Goal: Answer question/provide support

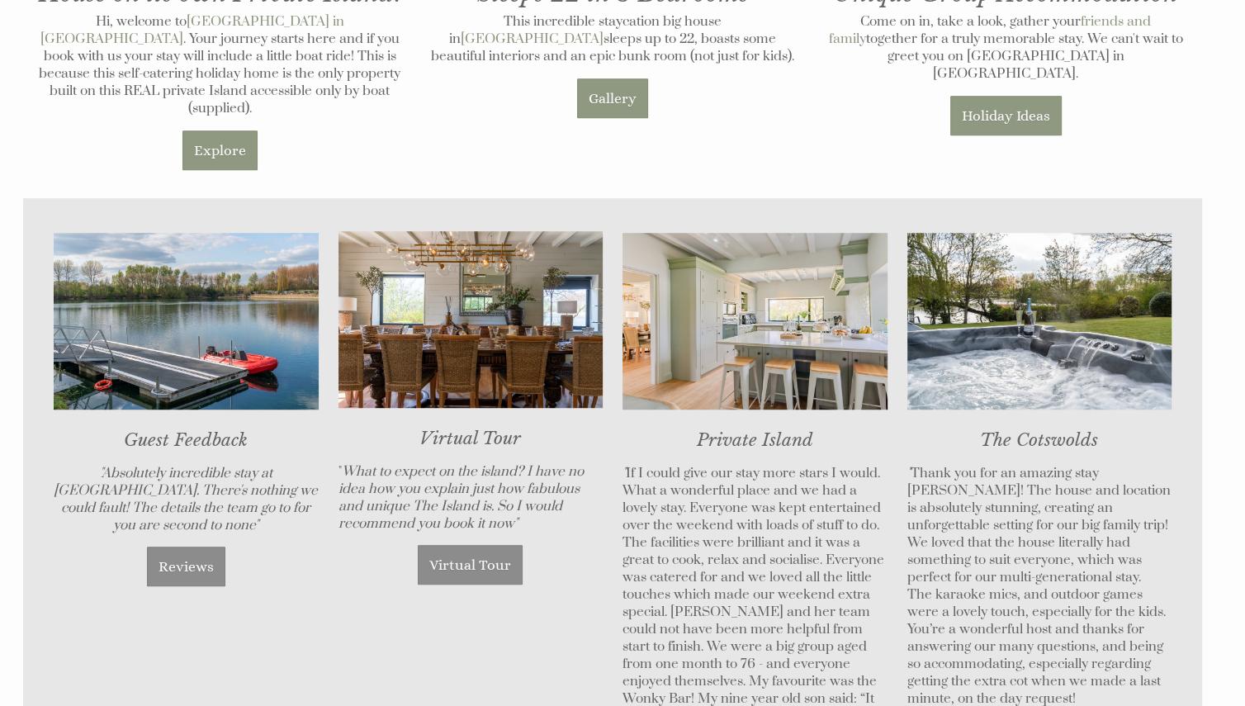
scroll to position [1354, 0]
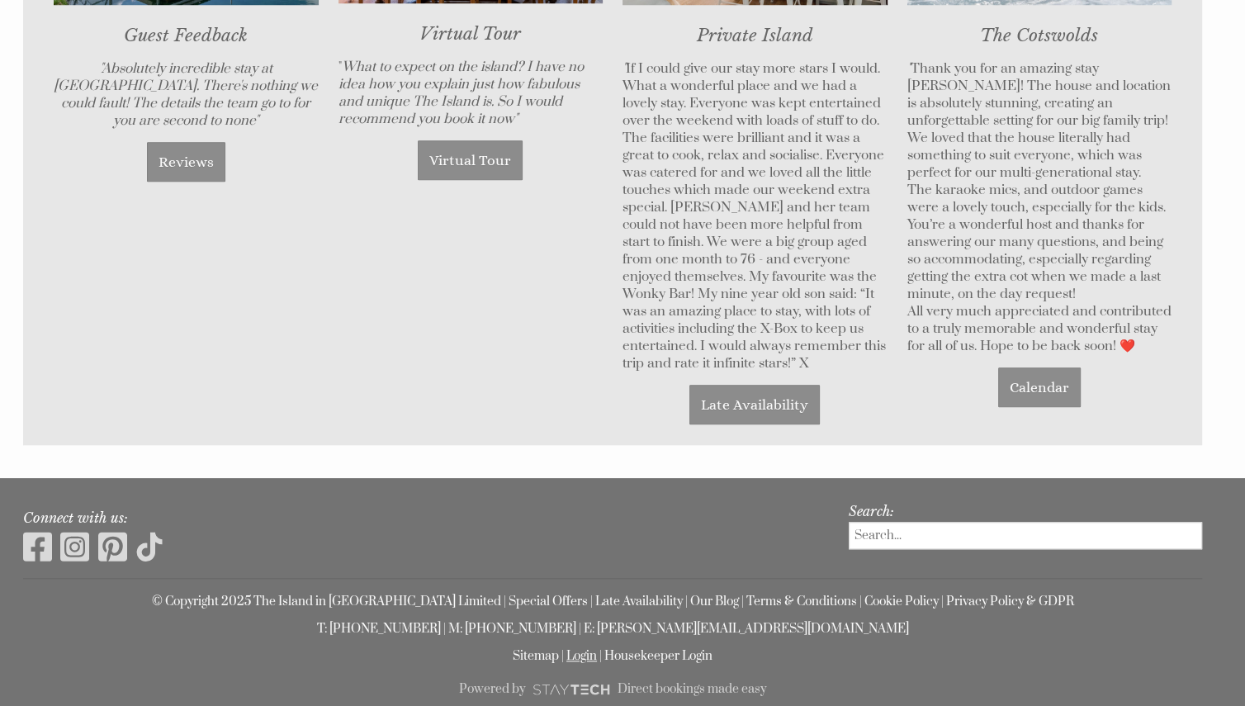
click at [582, 648] on link "Login" at bounding box center [581, 656] width 31 height 16
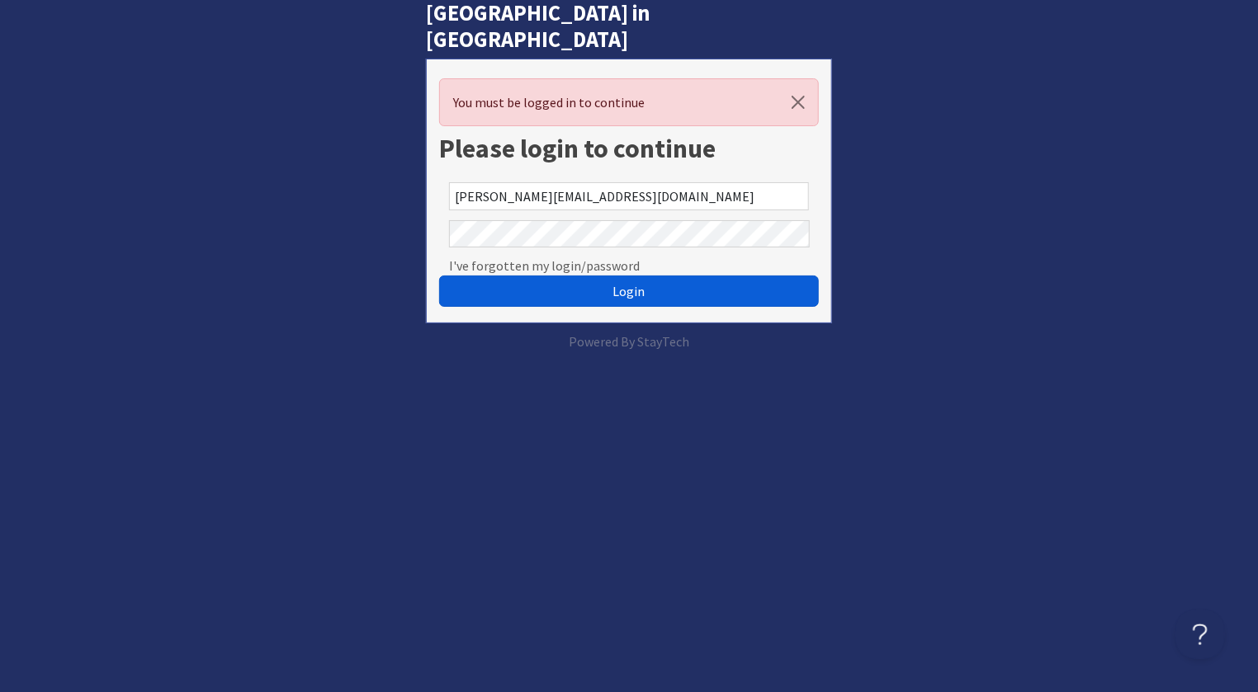
click at [612, 276] on button "Login" at bounding box center [629, 291] width 380 height 31
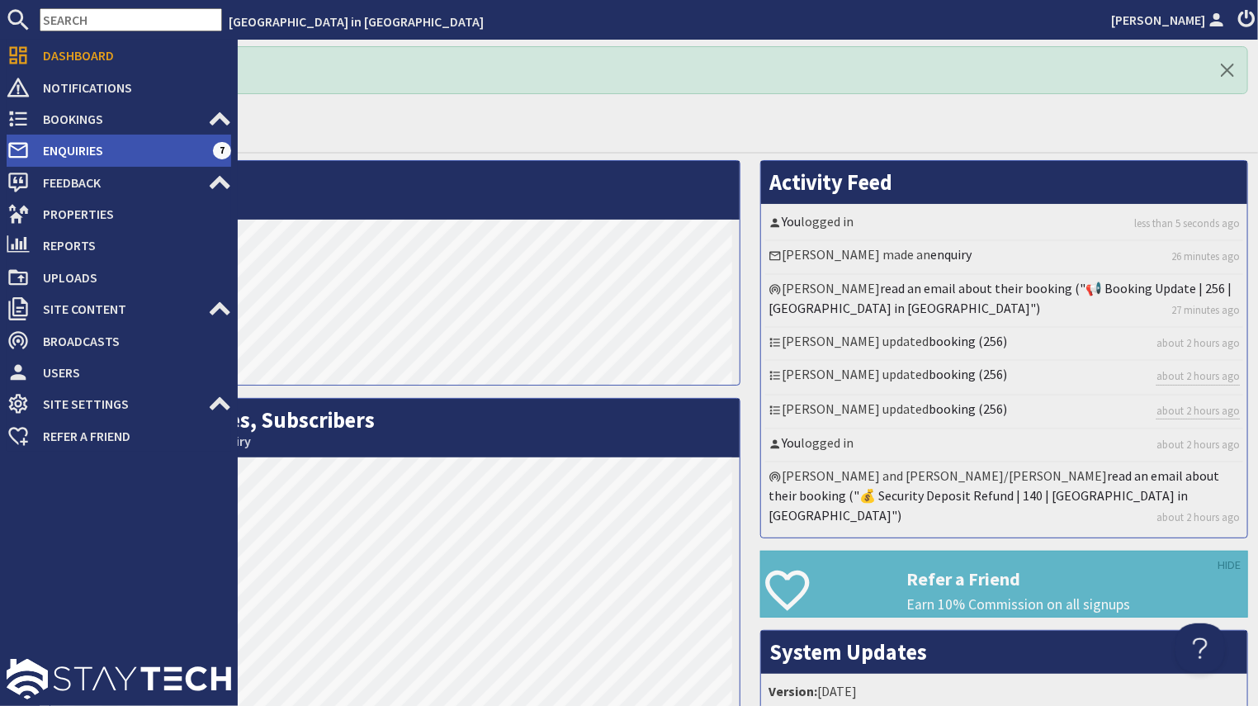
click at [64, 154] on span "Enquiries" at bounding box center [121, 150] width 183 height 26
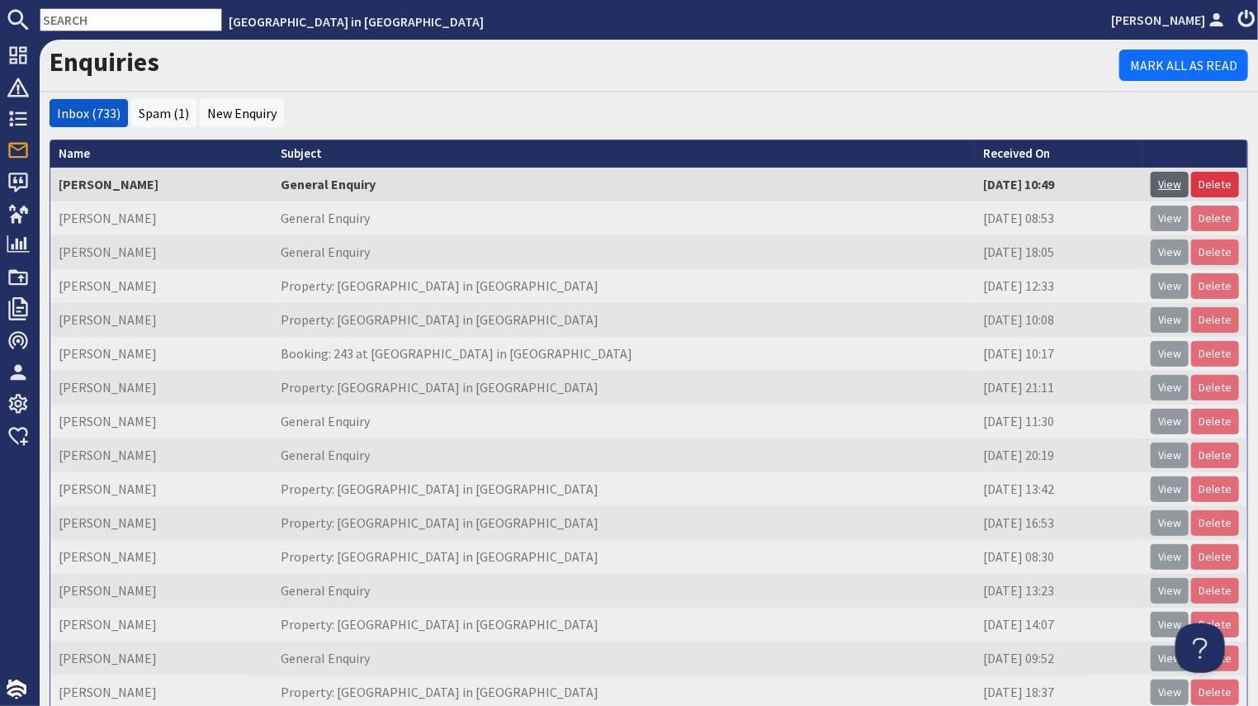
click at [1164, 179] on link "View" at bounding box center [1170, 185] width 38 height 26
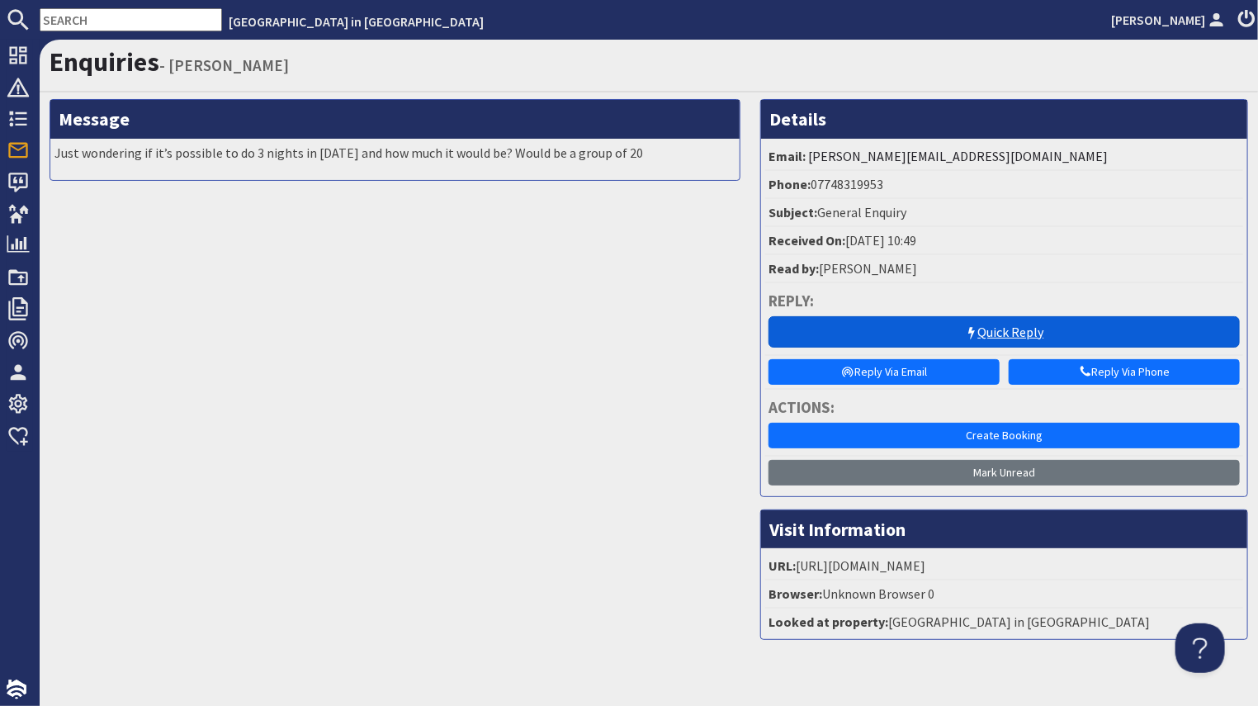
click at [987, 328] on link "Quick Reply" at bounding box center [1003, 331] width 471 height 31
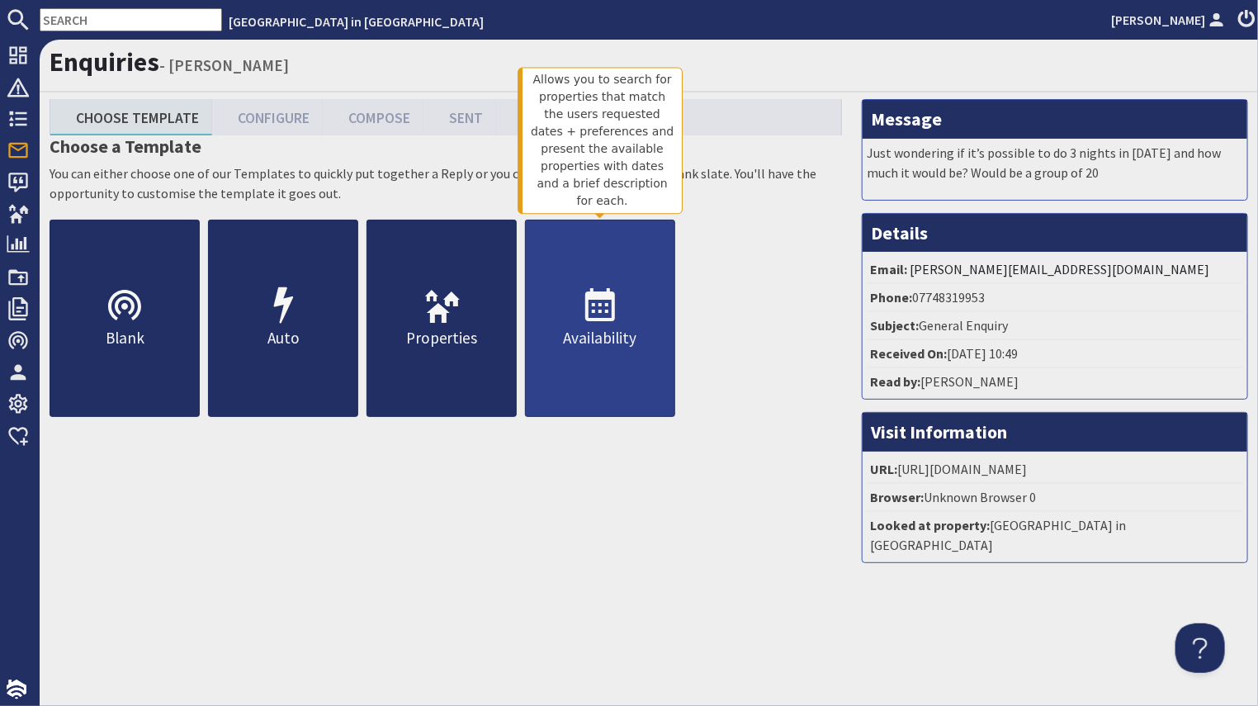
click at [607, 338] on p "Availability" at bounding box center [600, 338] width 149 height 24
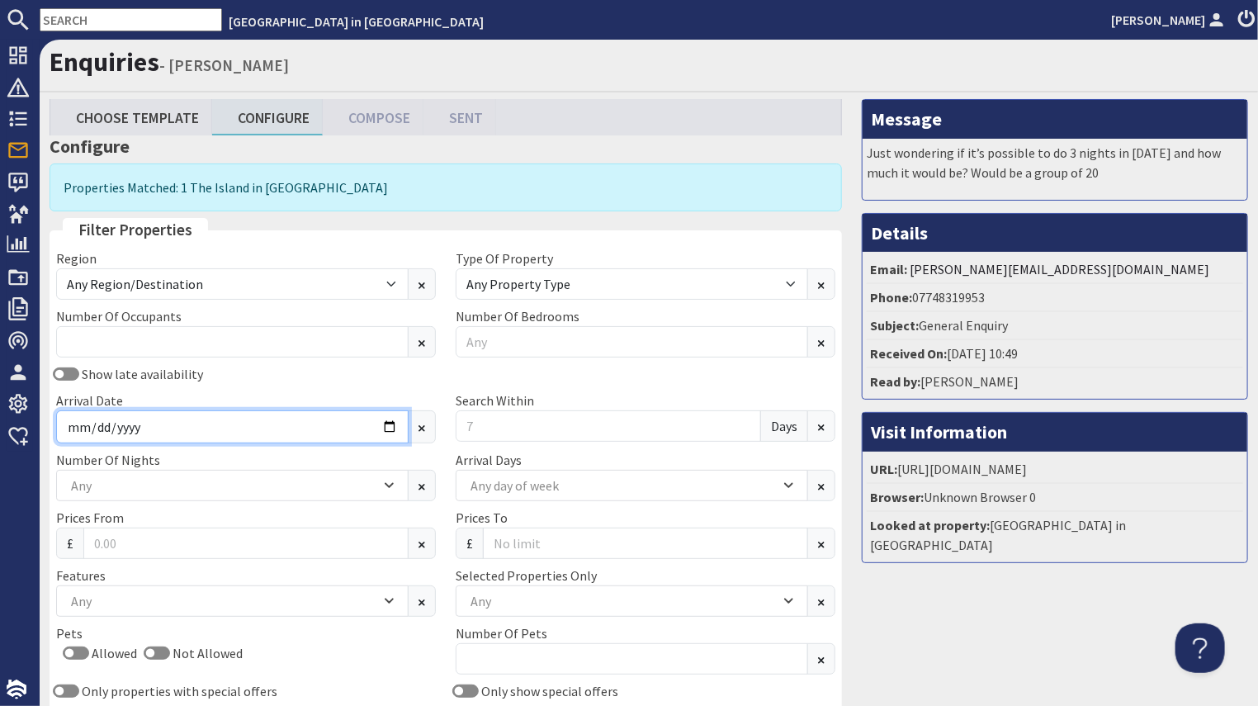
click at [256, 420] on input "Arrival Date" at bounding box center [232, 426] width 352 height 33
click at [381, 428] on input "Arrival Date" at bounding box center [232, 426] width 352 height 33
type input "[DATE]"
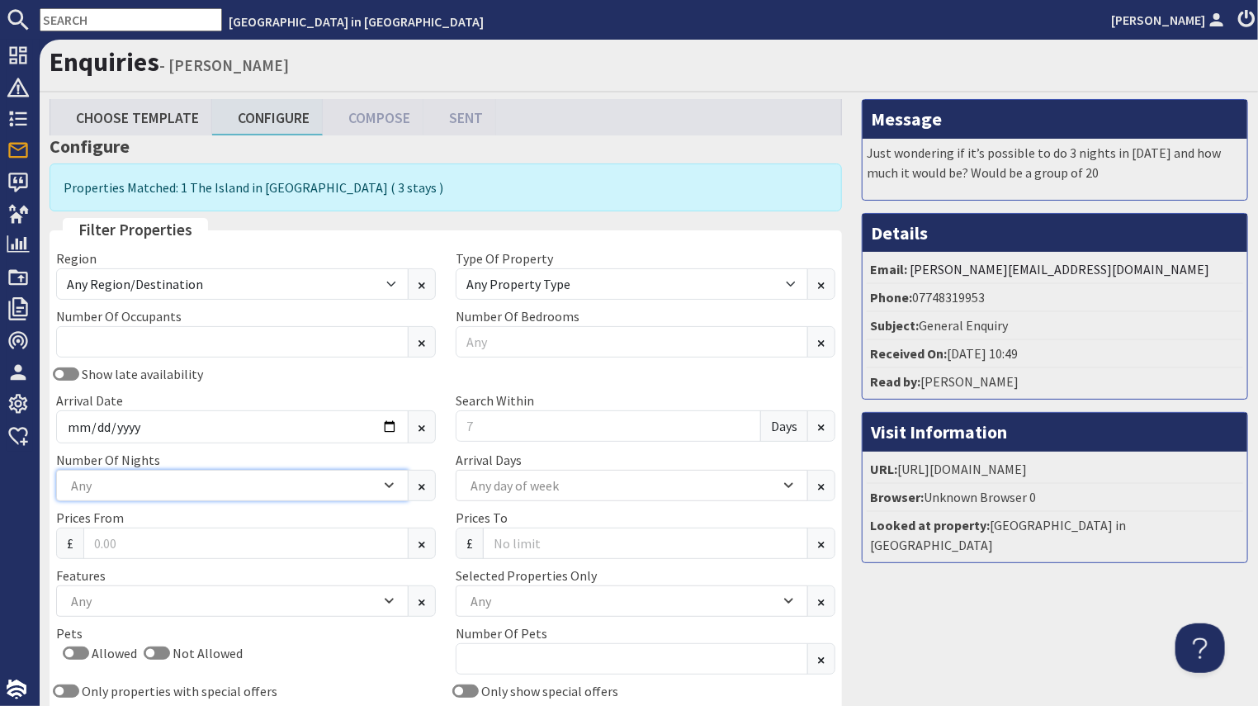
click at [375, 485] on div "Any" at bounding box center [224, 485] width 314 height 18
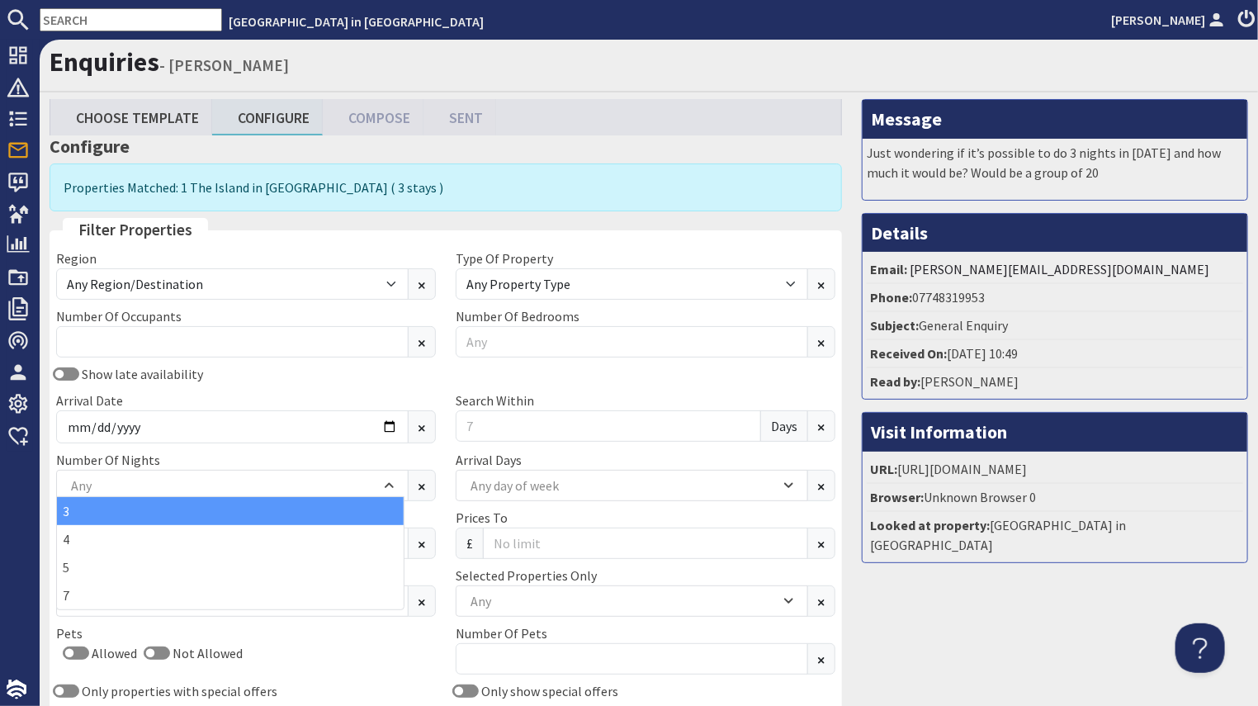
click at [333, 516] on div "3" at bounding box center [230, 511] width 347 height 28
click at [343, 450] on div "Number Of Nights 3 4 5 7 3" at bounding box center [245, 475] width 399 height 51
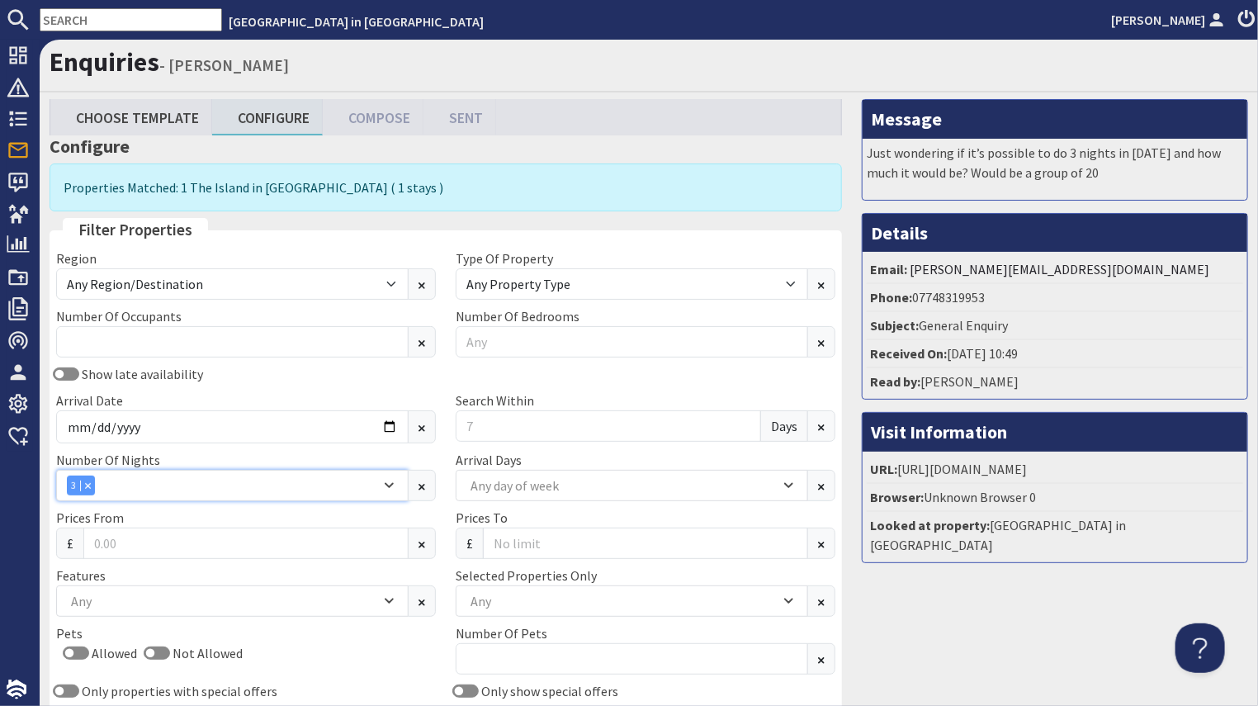
click at [385, 480] on icon "Combobox" at bounding box center [389, 485] width 9 height 10
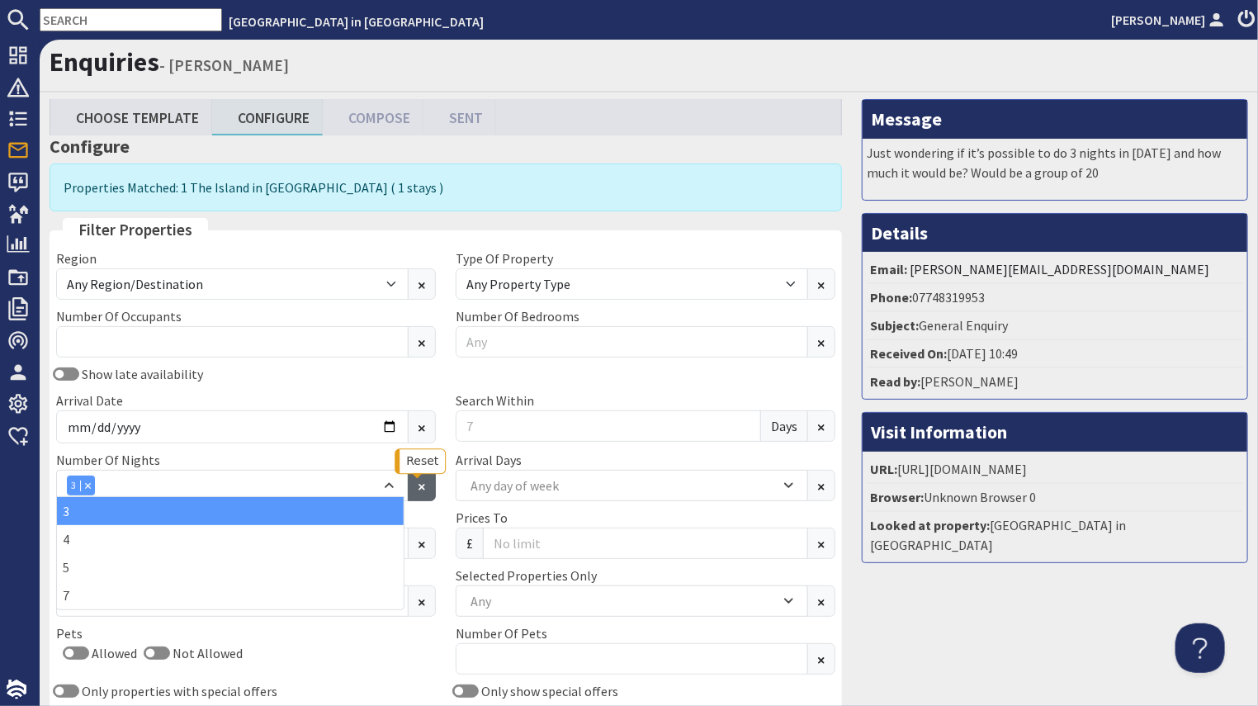
click at [418, 484] on icon at bounding box center [421, 487] width 7 height 7
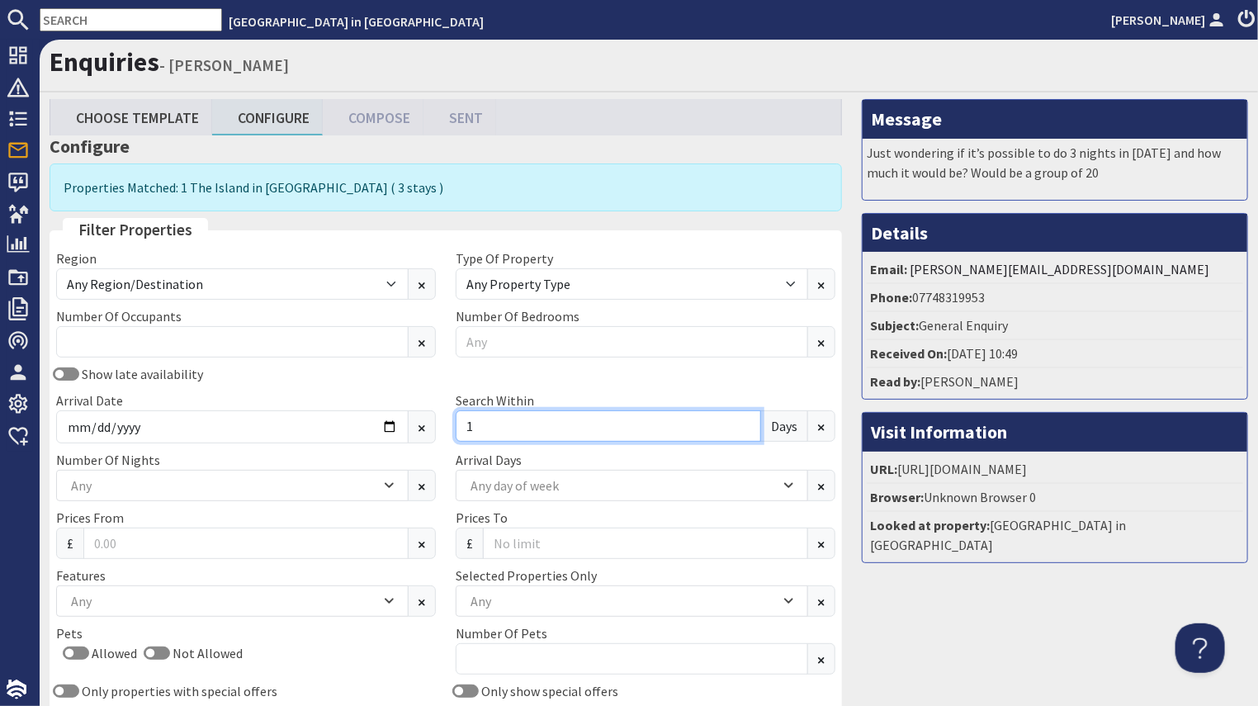
click at [735, 418] on input "1" at bounding box center [608, 425] width 305 height 31
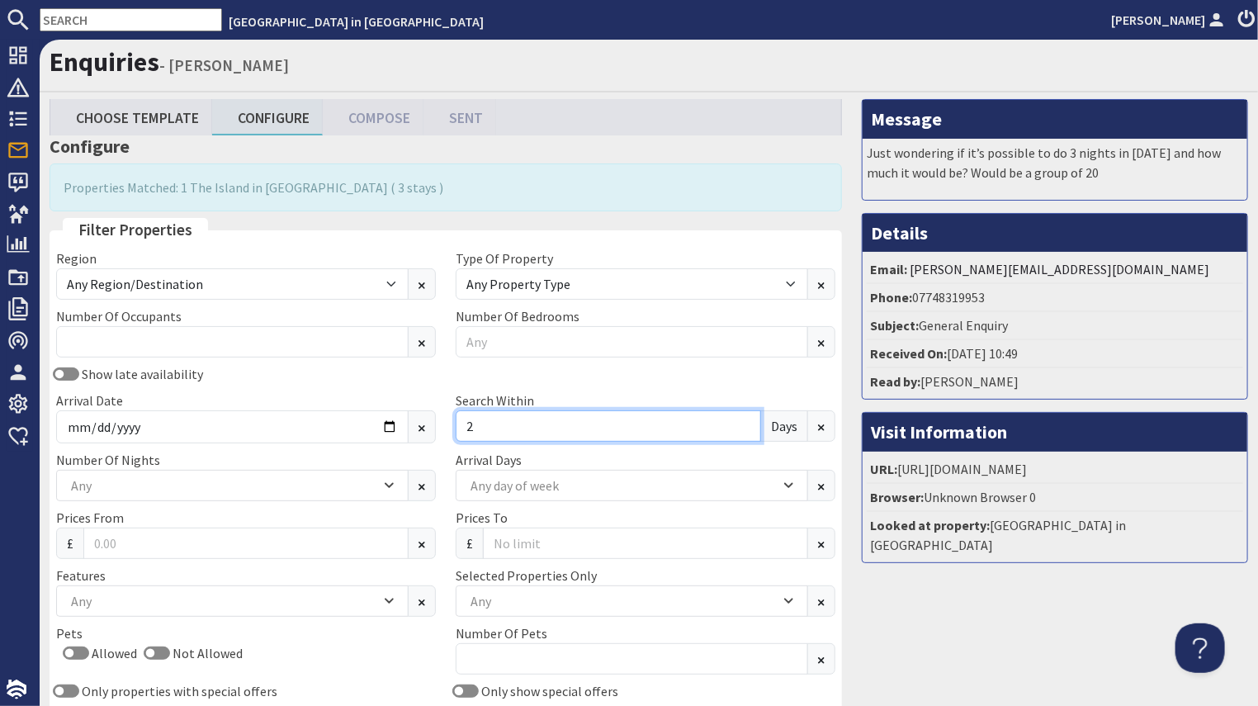
click at [735, 418] on input "2" at bounding box center [608, 425] width 305 height 31
click at [735, 418] on input "3" at bounding box center [608, 425] width 305 height 31
click at [735, 418] on input "4" at bounding box center [608, 425] width 305 height 31
click at [735, 418] on input "5" at bounding box center [608, 425] width 305 height 31
click at [735, 418] on input "6" at bounding box center [608, 425] width 305 height 31
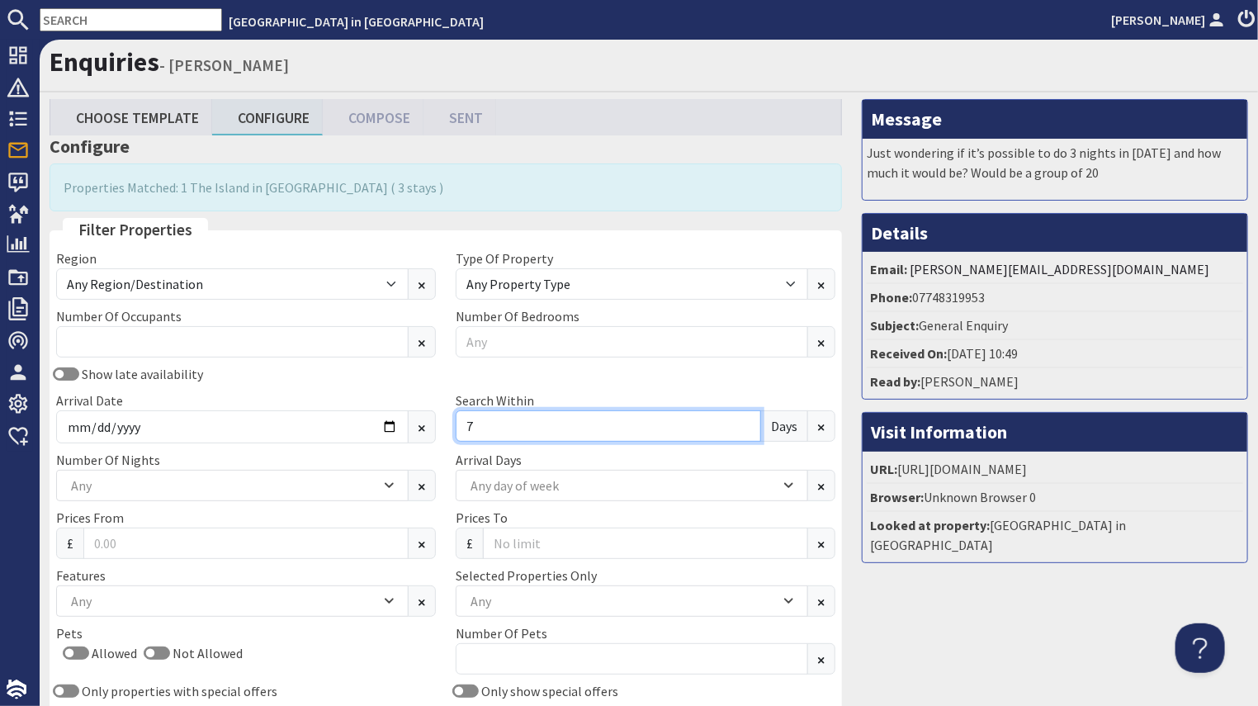
click at [735, 418] on input "7" at bounding box center [608, 425] width 305 height 31
click at [735, 418] on input "8" at bounding box center [608, 425] width 305 height 31
click at [735, 418] on input "9" at bounding box center [608, 425] width 305 height 31
click at [735, 418] on input "10" at bounding box center [608, 425] width 305 height 31
click at [735, 418] on input "11" at bounding box center [608, 425] width 305 height 31
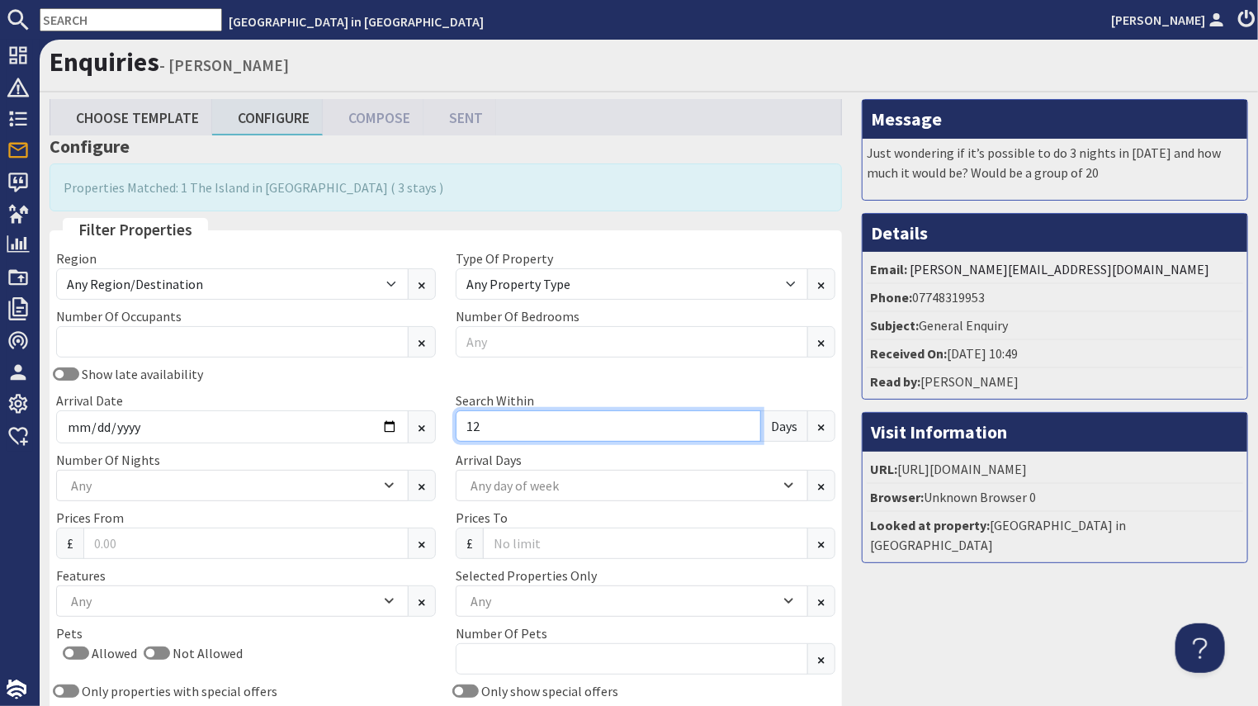
click at [735, 418] on input "12" at bounding box center [608, 425] width 305 height 31
click at [735, 418] on input "13" at bounding box center [608, 425] width 305 height 31
click at [735, 418] on input "14" at bounding box center [608, 425] width 305 height 31
type input "15"
click at [735, 418] on input "15" at bounding box center [608, 425] width 305 height 31
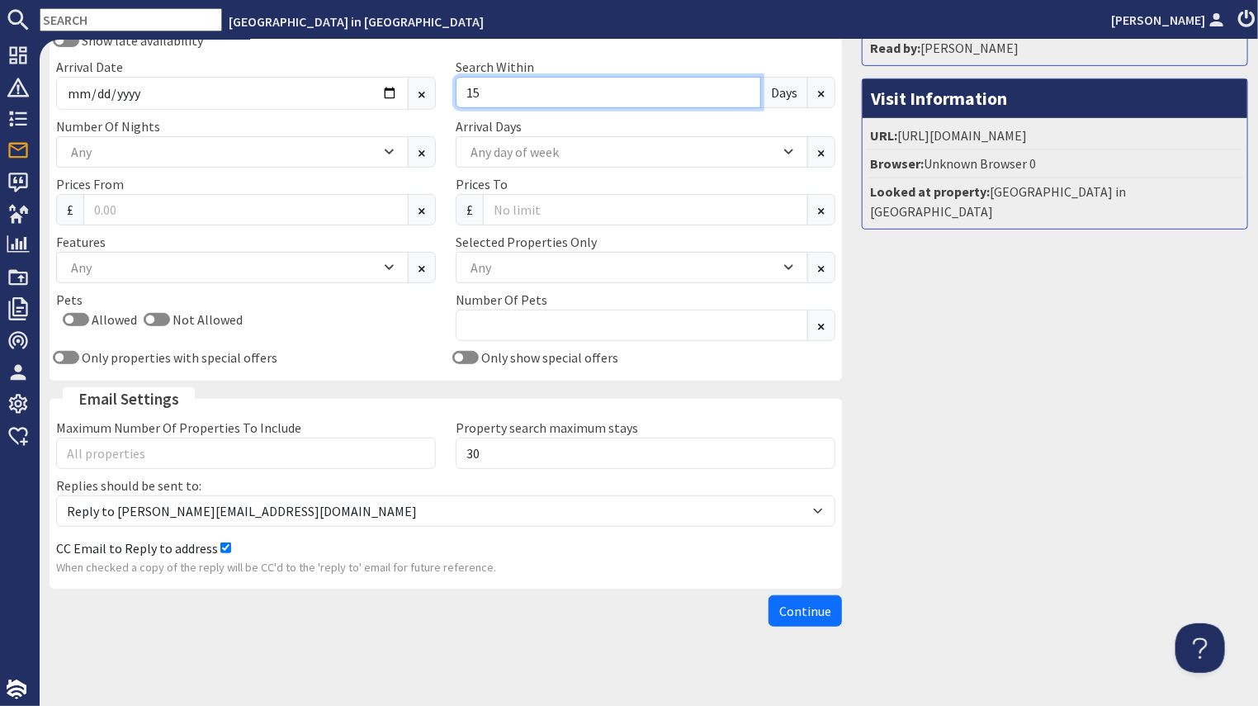
scroll to position [335, 0]
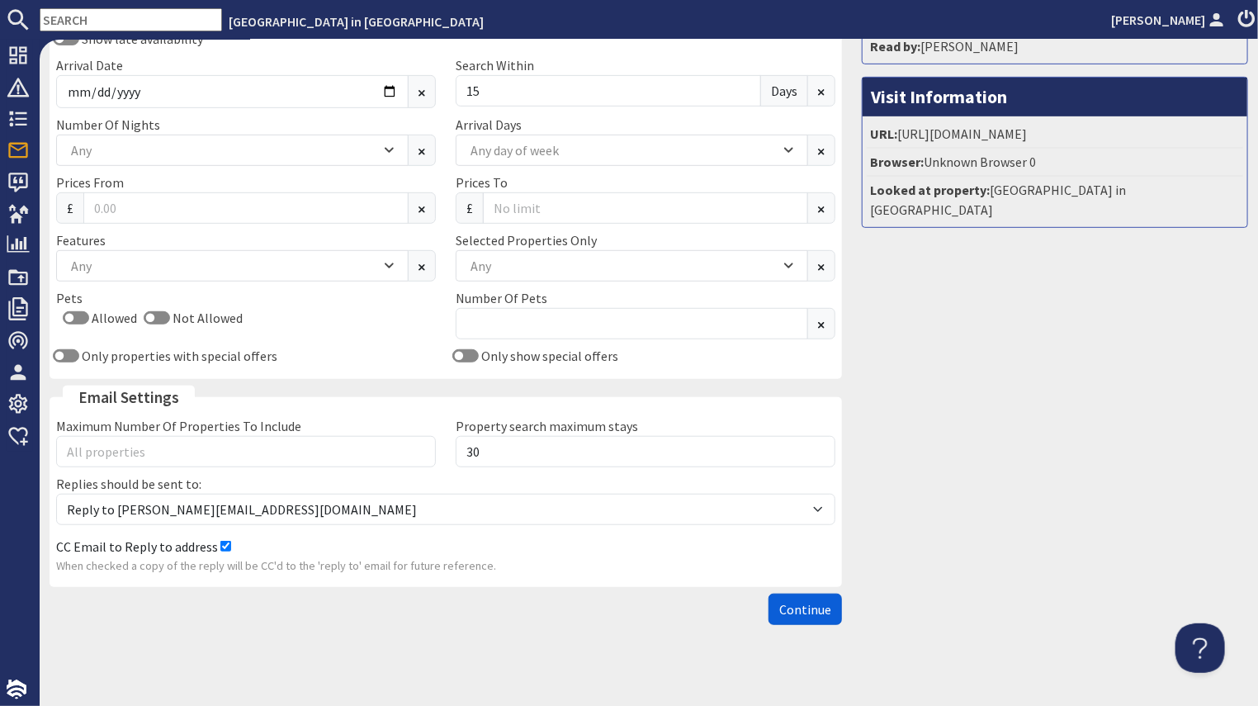
click at [817, 601] on span "Continue" at bounding box center [805, 609] width 52 height 17
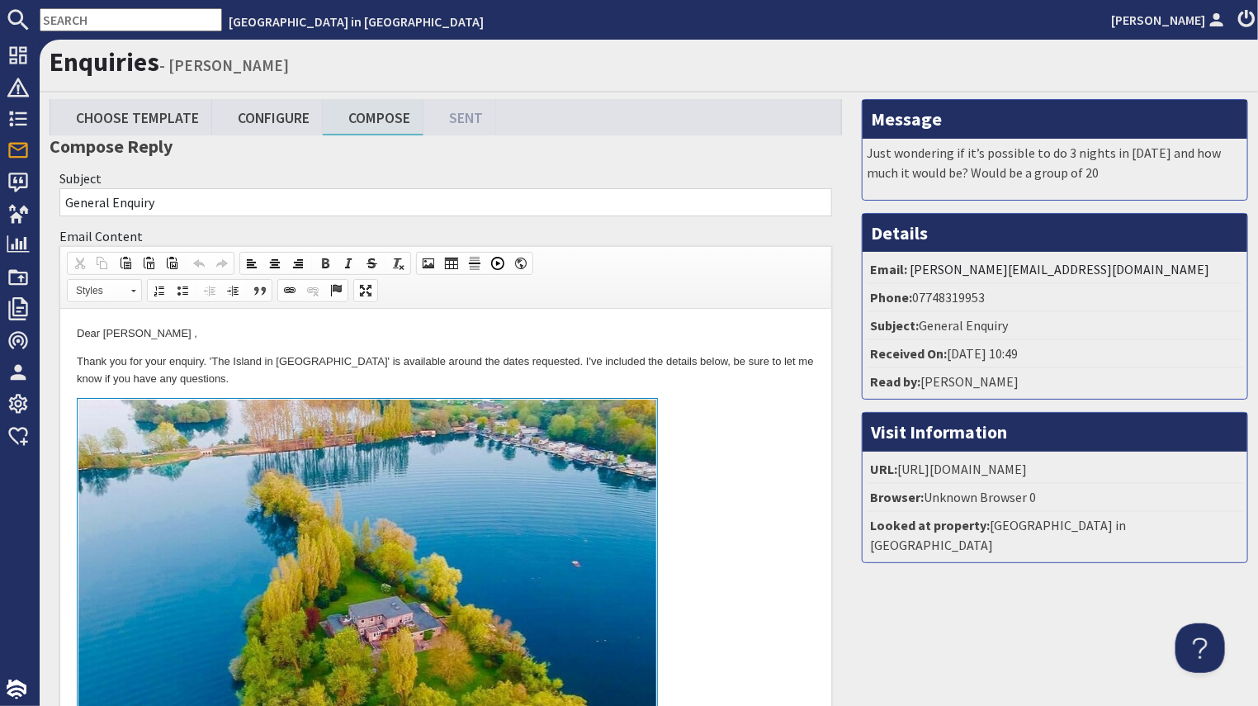
click at [209, 333] on p "Dear [PERSON_NAME] ," at bounding box center [445, 333] width 738 height 17
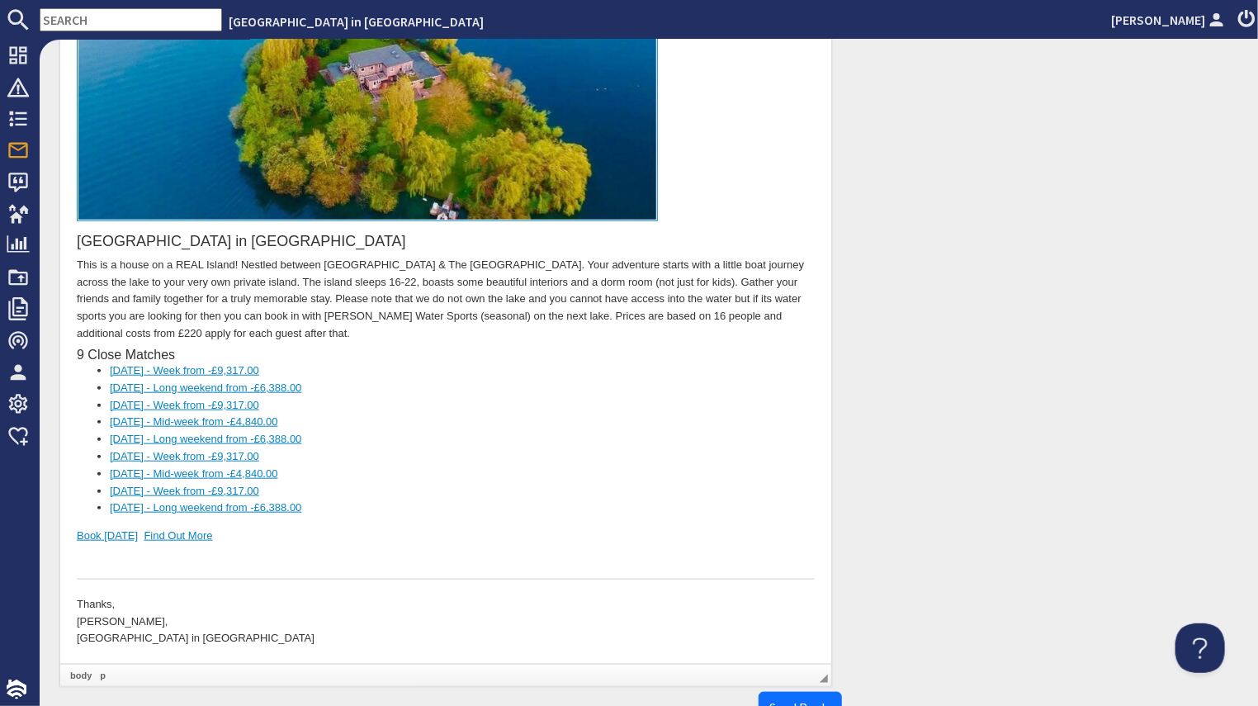
scroll to position [589, 0]
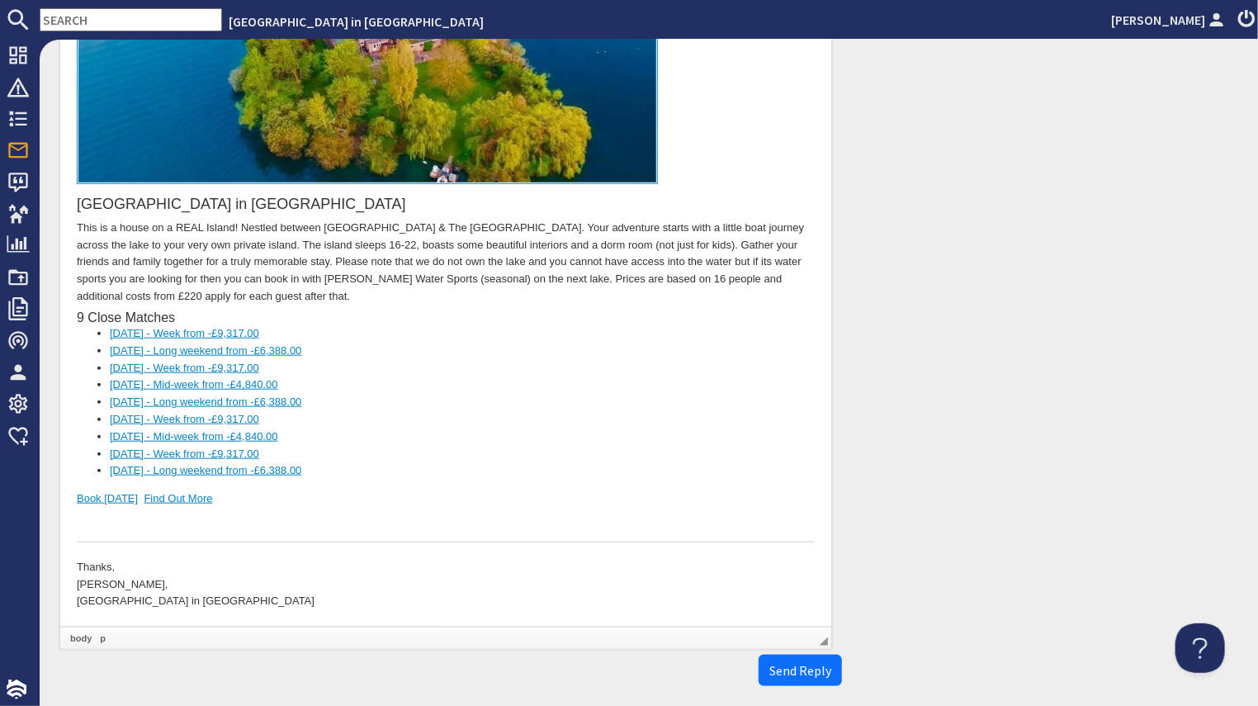
click at [139, 568] on p "Thanks, [PERSON_NAME], [GEOGRAPHIC_DATA] in [GEOGRAPHIC_DATA]" at bounding box center [445, 585] width 738 height 51
click at [147, 590] on p "Best Regards [PERSON_NAME], [GEOGRAPHIC_DATA] in [GEOGRAPHIC_DATA]" at bounding box center [445, 585] width 738 height 51
click at [206, 616] on p "[GEOGRAPHIC_DATA] in [GEOGRAPHIC_DATA]" at bounding box center [445, 612] width 738 height 17
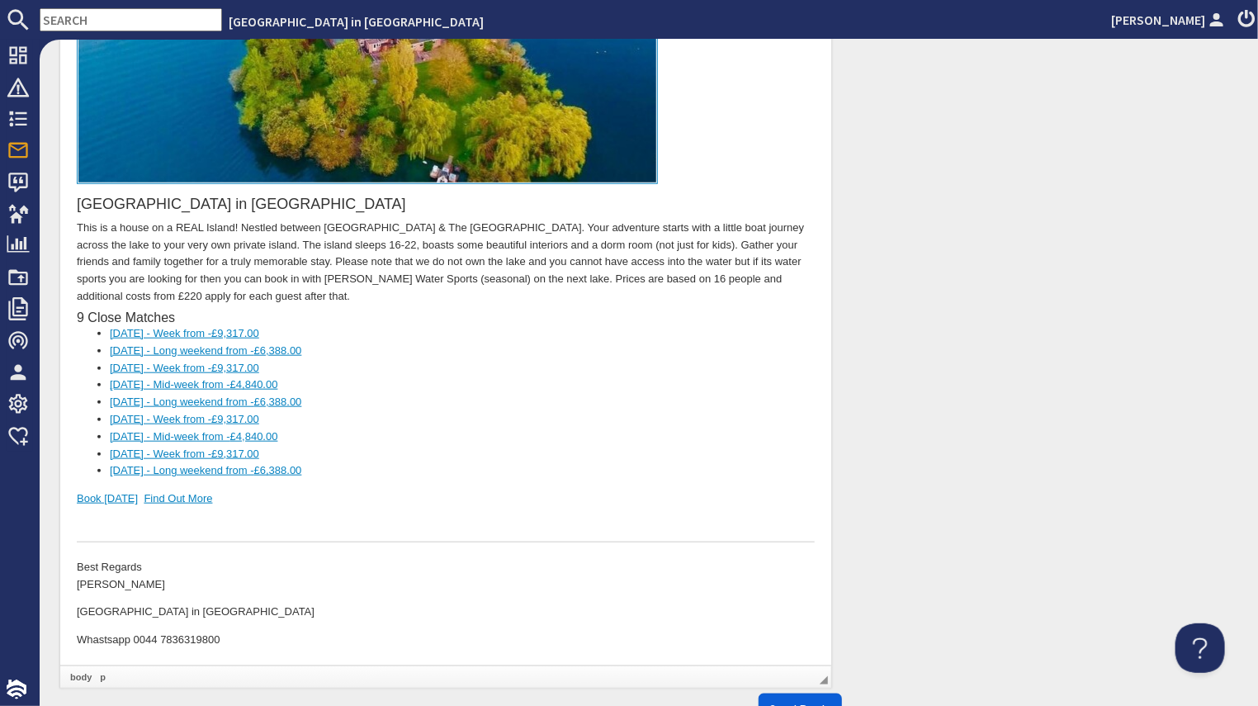
click at [778, 701] on span "Send Reply" at bounding box center [800, 709] width 62 height 17
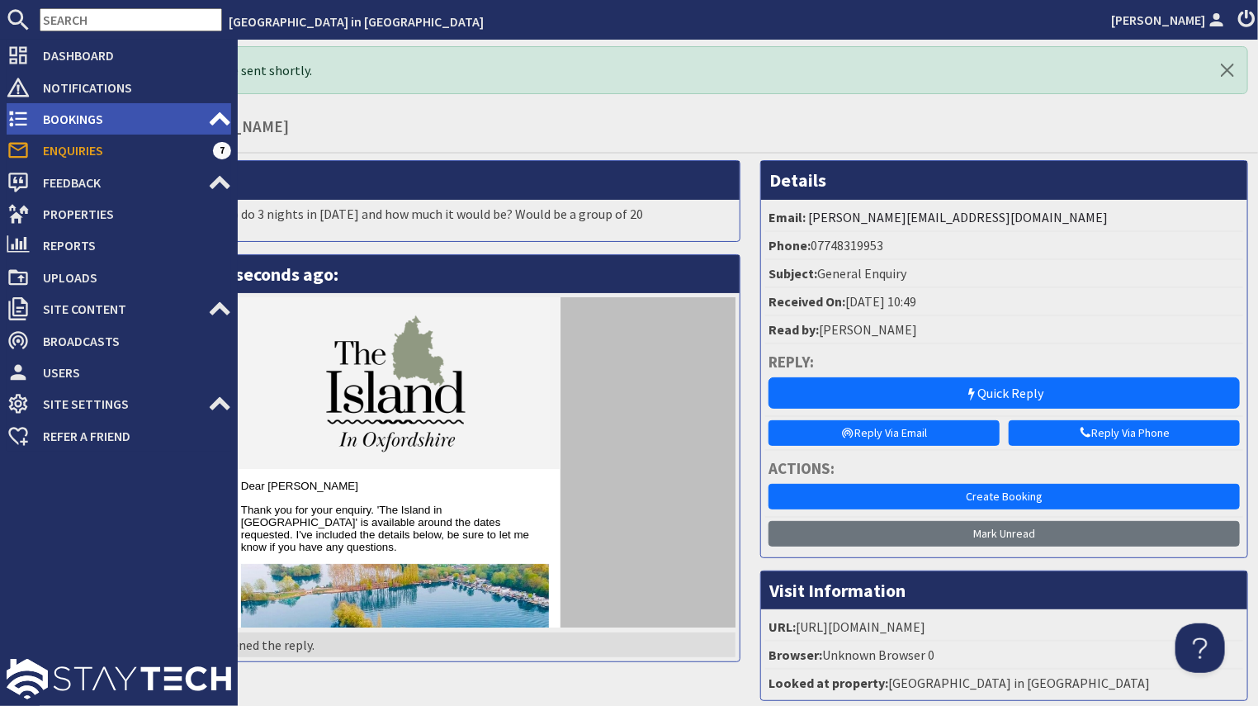
click at [85, 122] on span "Bookings" at bounding box center [119, 119] width 178 height 26
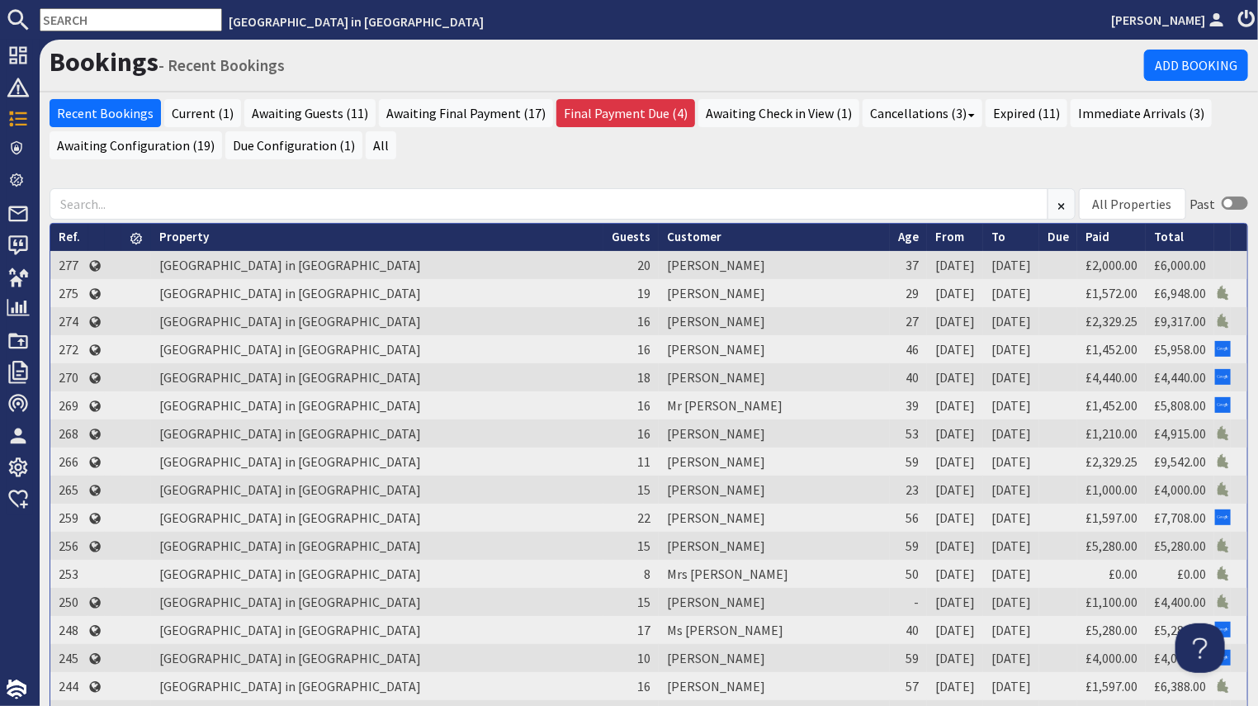
click at [131, 17] on input "text" at bounding box center [131, 19] width 182 height 23
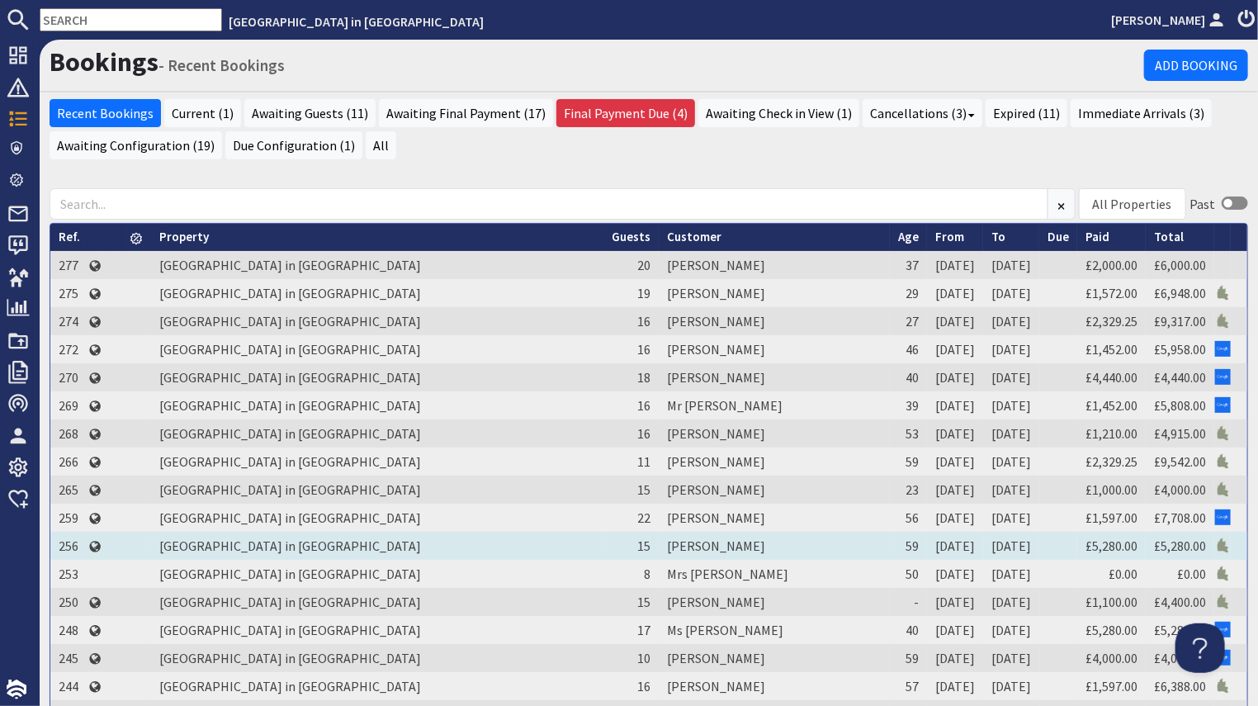
click at [70, 538] on td "256" at bounding box center [69, 546] width 38 height 28
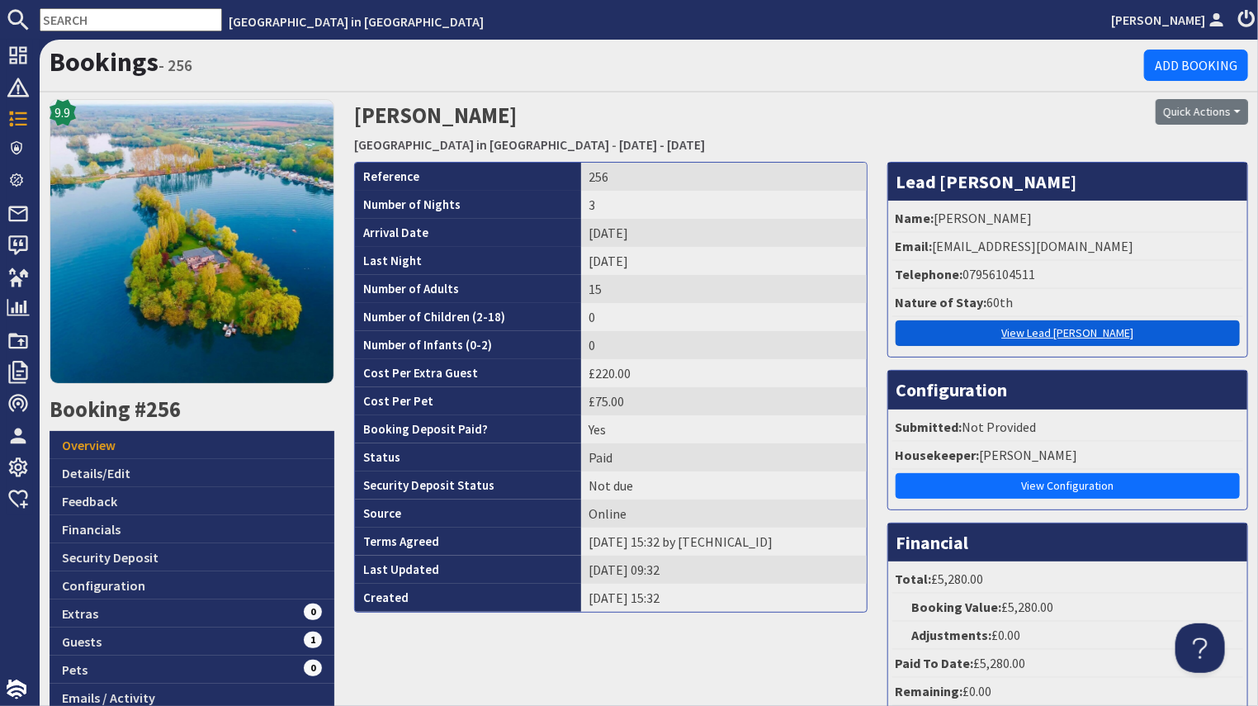
click at [1034, 335] on link "View Lead [PERSON_NAME]" at bounding box center [1068, 333] width 344 height 26
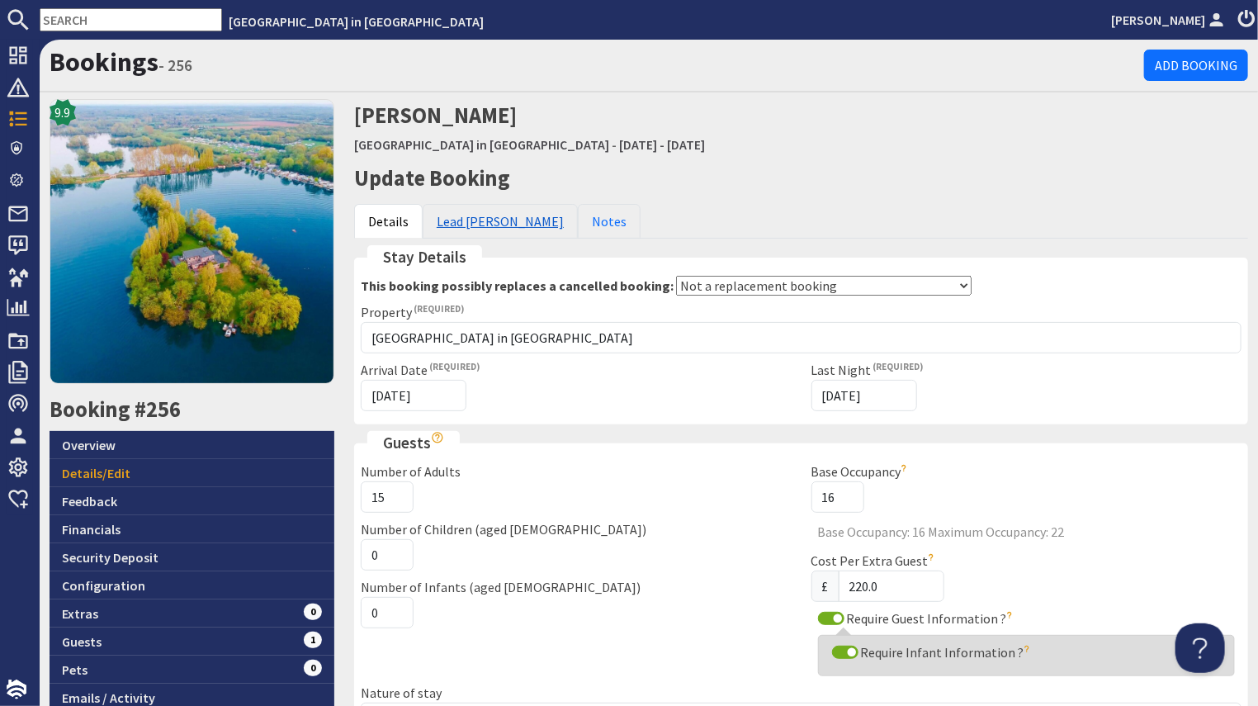
click at [486, 215] on link "Lead [PERSON_NAME]" at bounding box center [500, 221] width 155 height 35
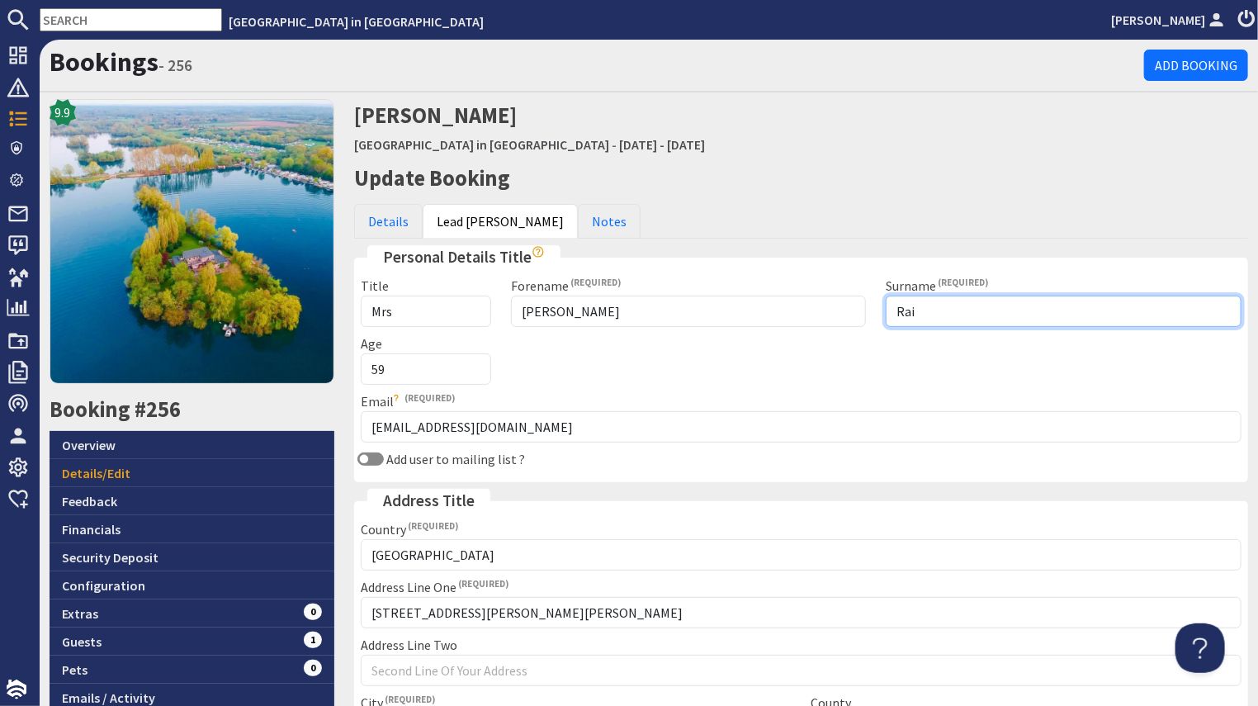
click at [940, 314] on input "Rai" at bounding box center [1064, 310] width 356 height 31
type input "R"
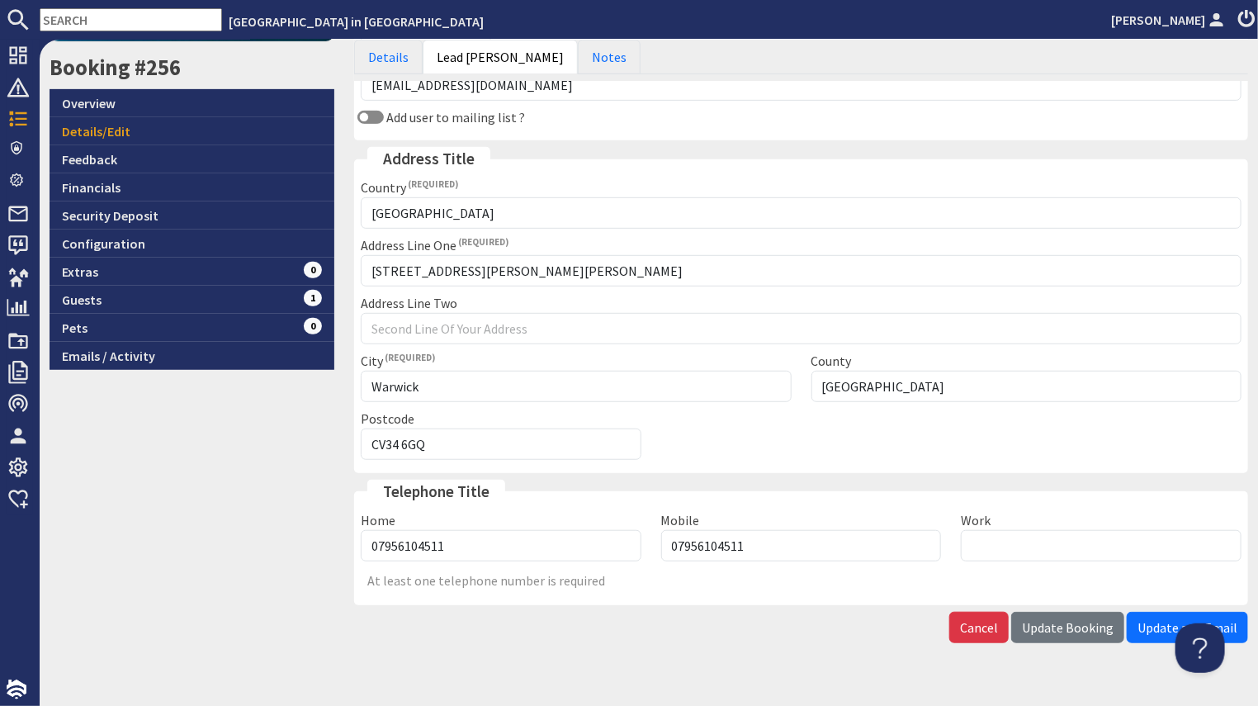
scroll to position [352, 0]
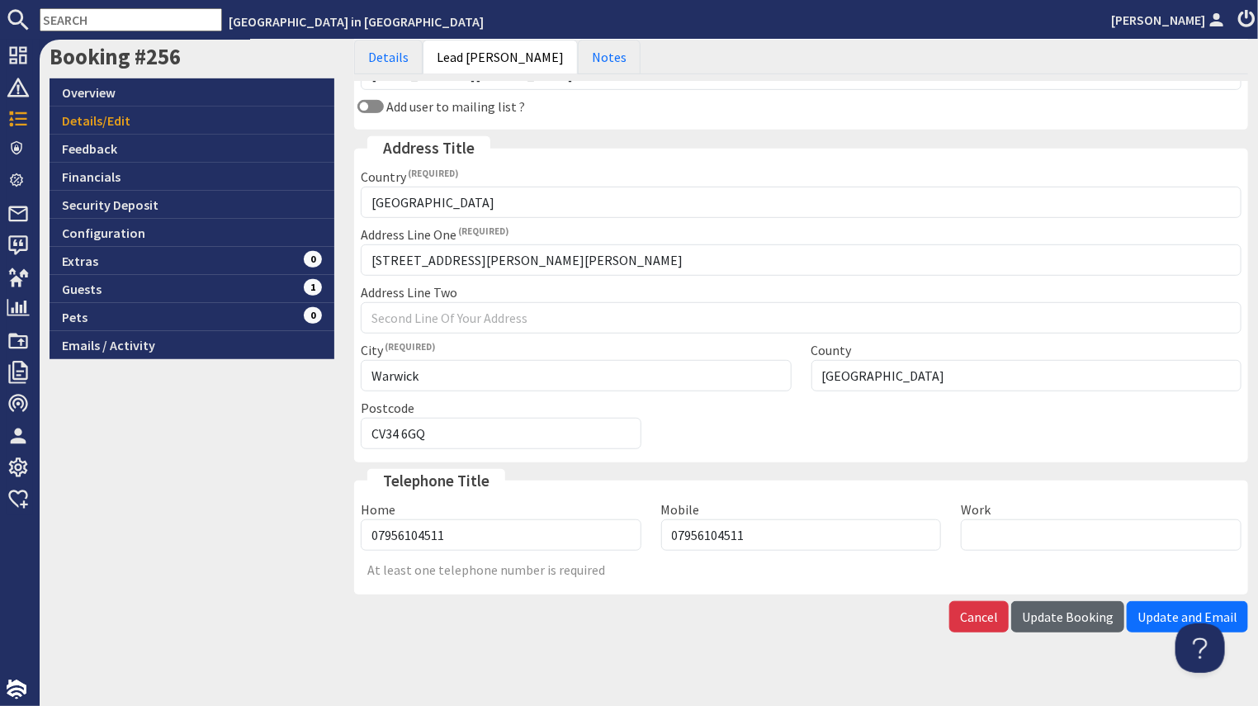
type input "[PERSON_NAME]"
click at [1039, 608] on span "Update Booking" at bounding box center [1068, 616] width 92 height 17
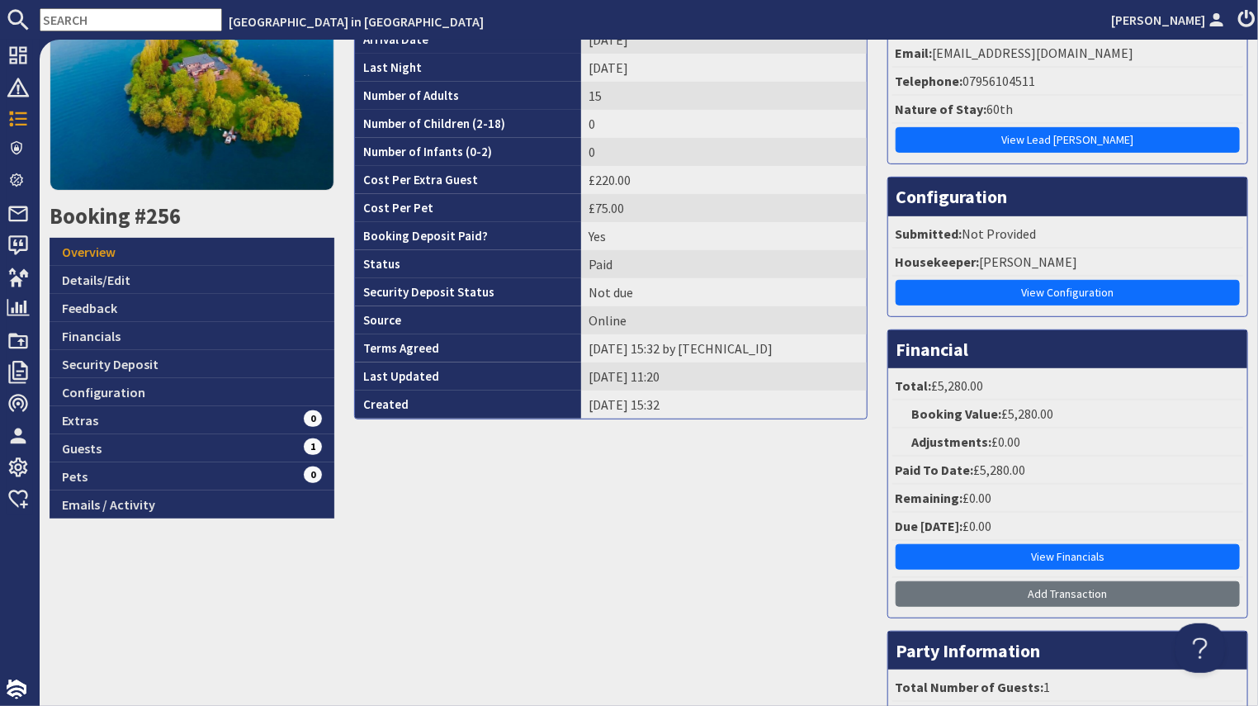
scroll to position [257, 0]
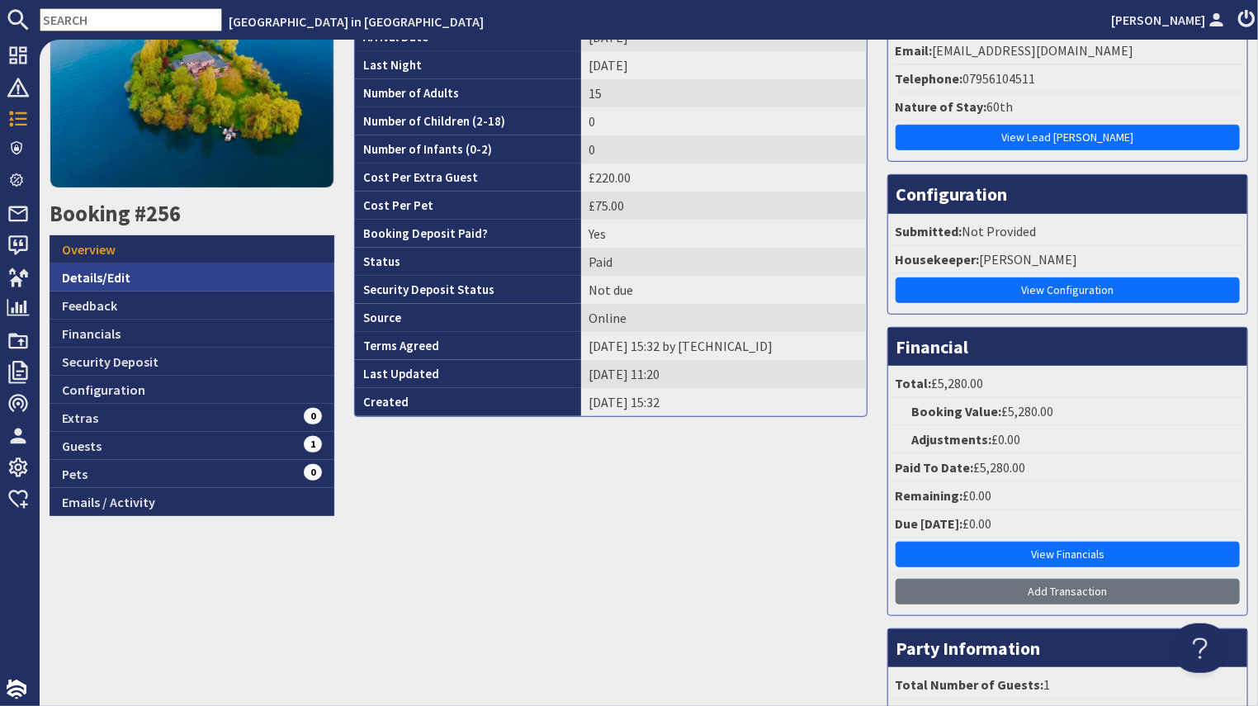
click at [106, 268] on link "Details/Edit" at bounding box center [192, 277] width 285 height 28
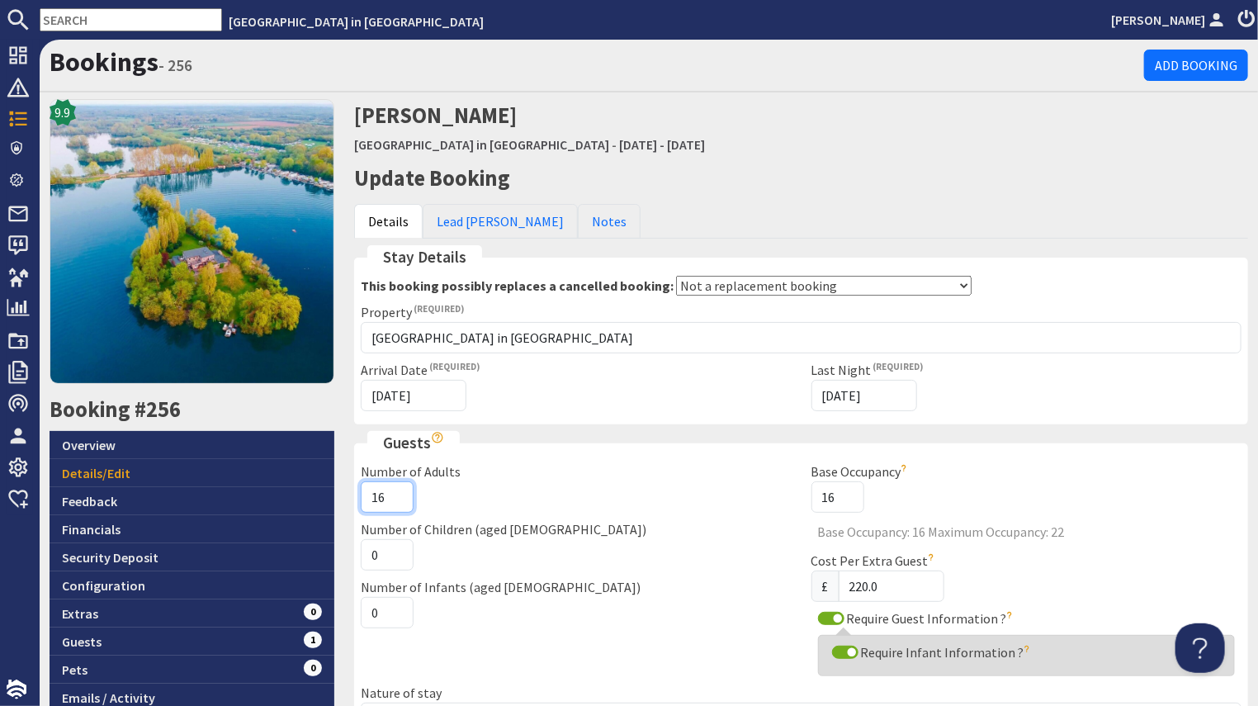
type input "16"
click at [394, 489] on input "16" at bounding box center [387, 496] width 53 height 31
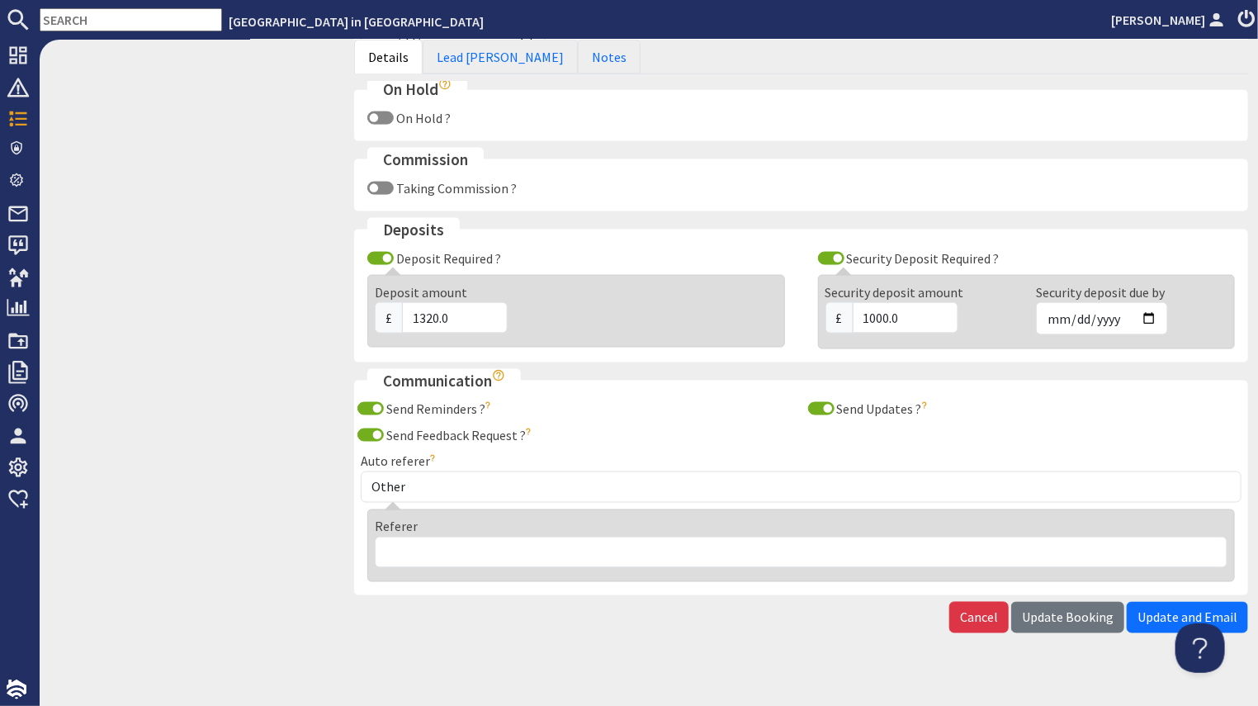
scroll to position [1000, 0]
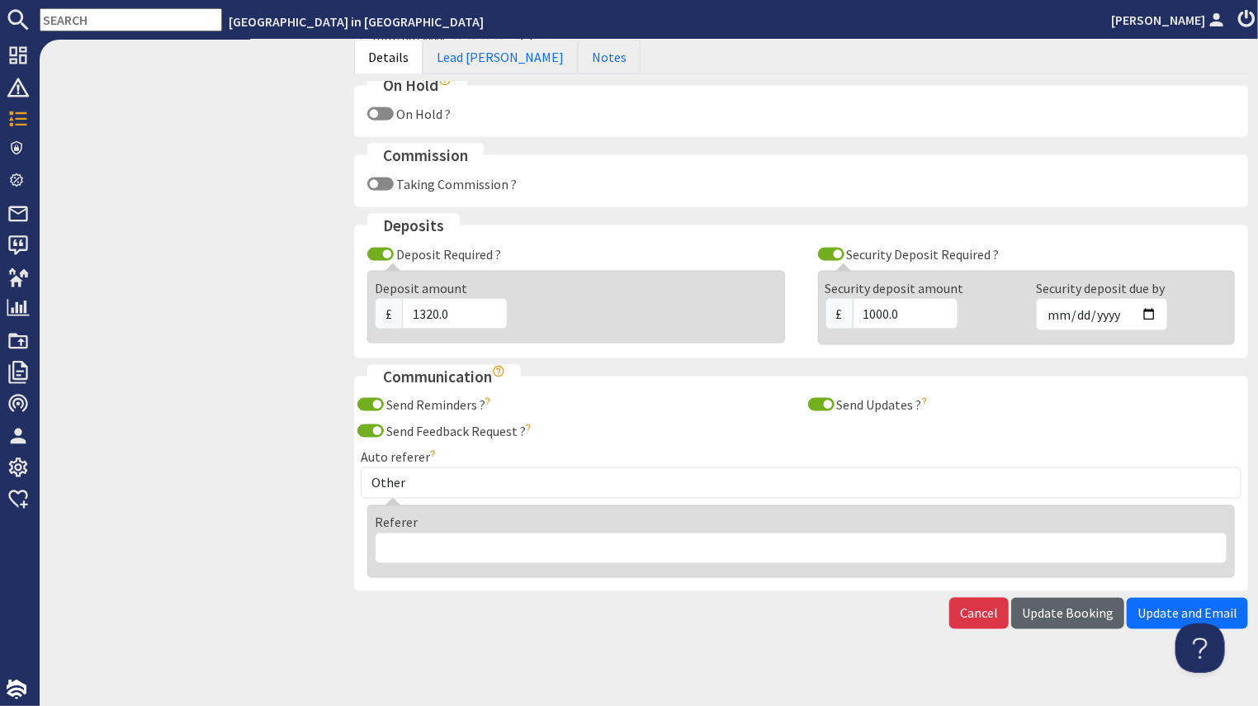
click at [1056, 605] on span "Update Booking" at bounding box center [1068, 613] width 92 height 17
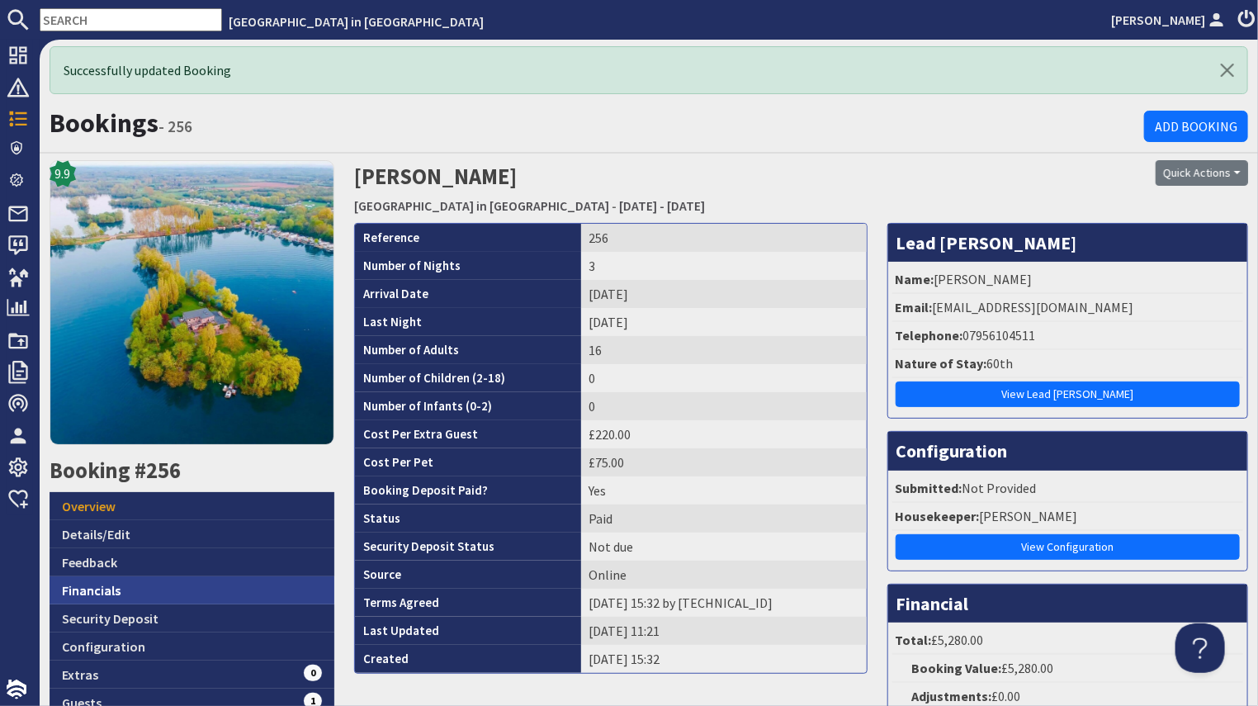
click at [84, 582] on link "Financials" at bounding box center [192, 590] width 285 height 28
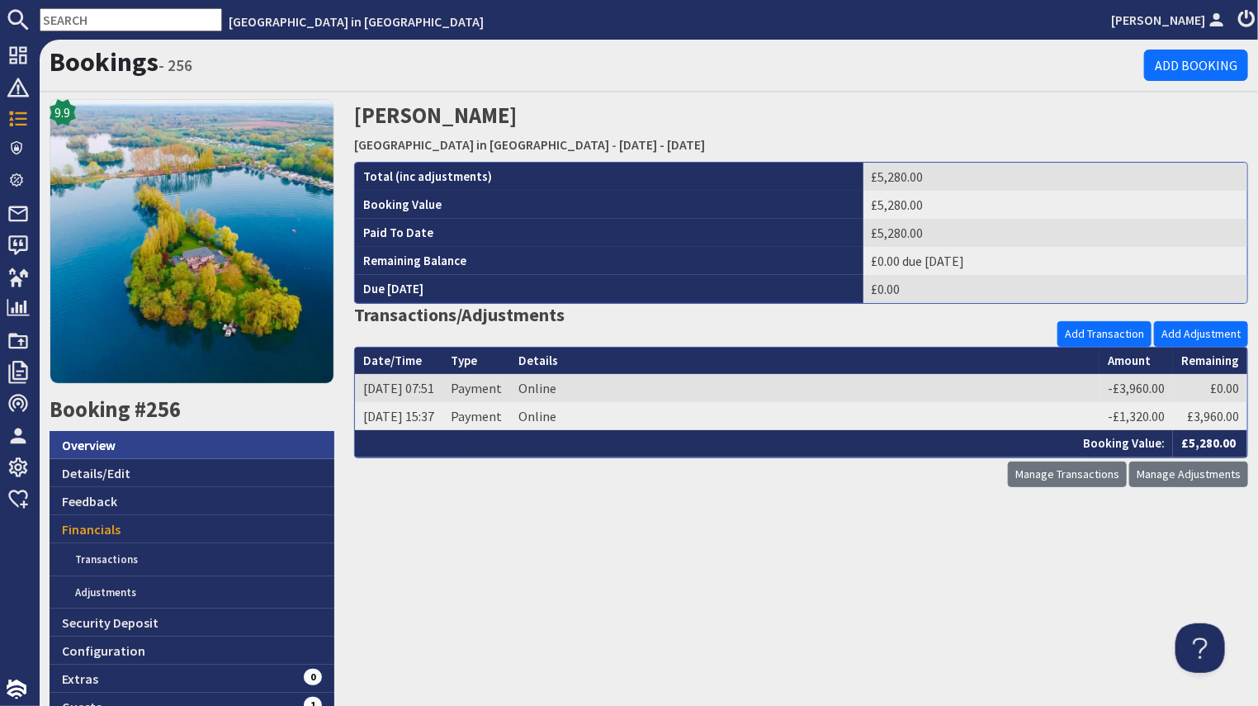
click at [97, 443] on link "Overview" at bounding box center [192, 445] width 285 height 28
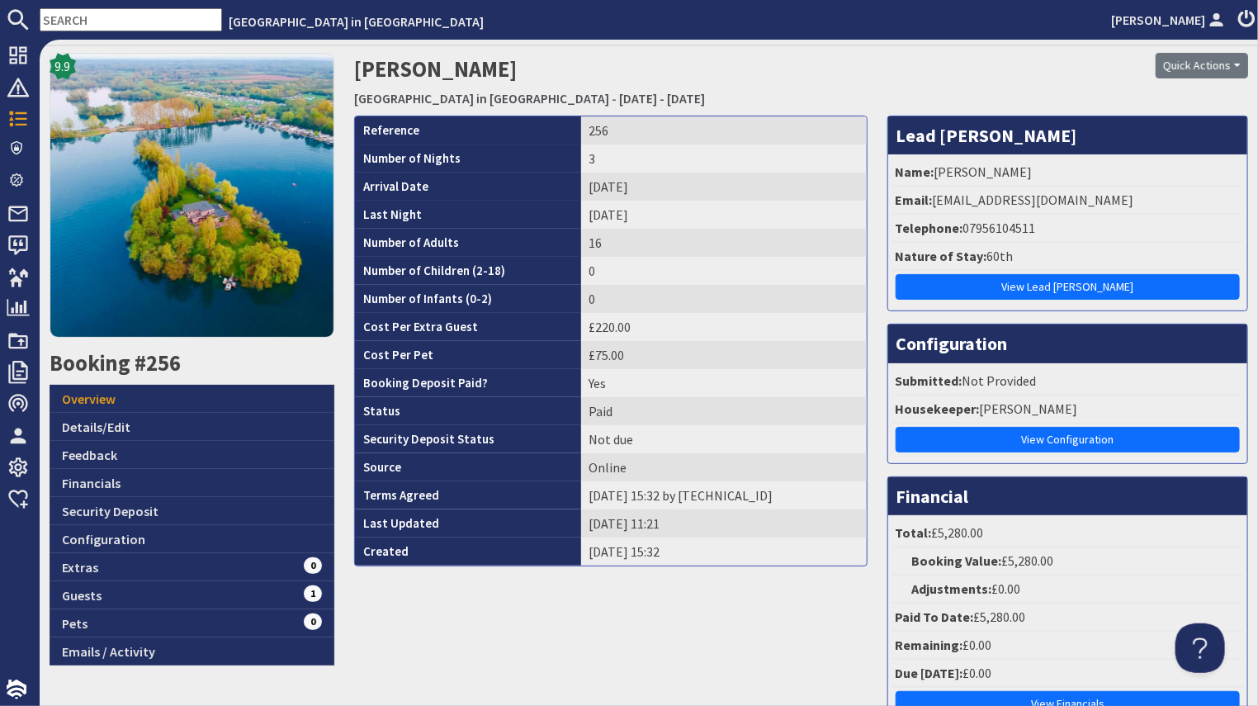
scroll to position [30, 0]
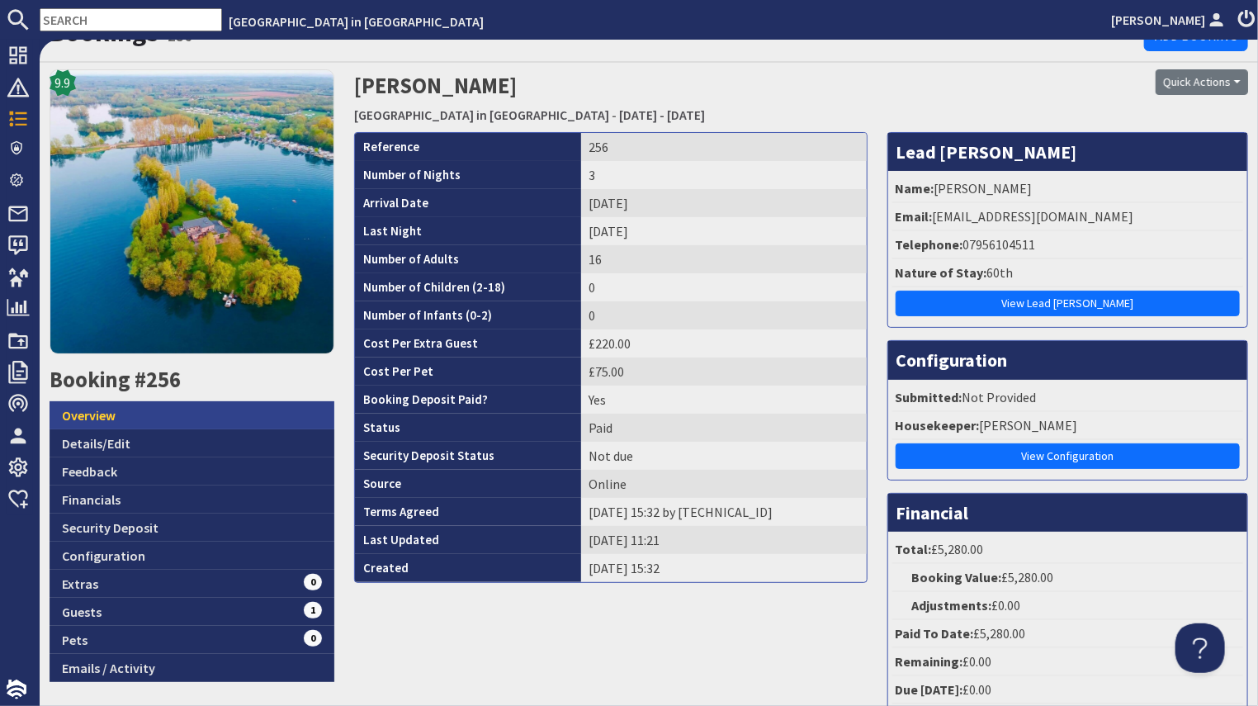
click at [112, 414] on link "Overview" at bounding box center [192, 415] width 285 height 28
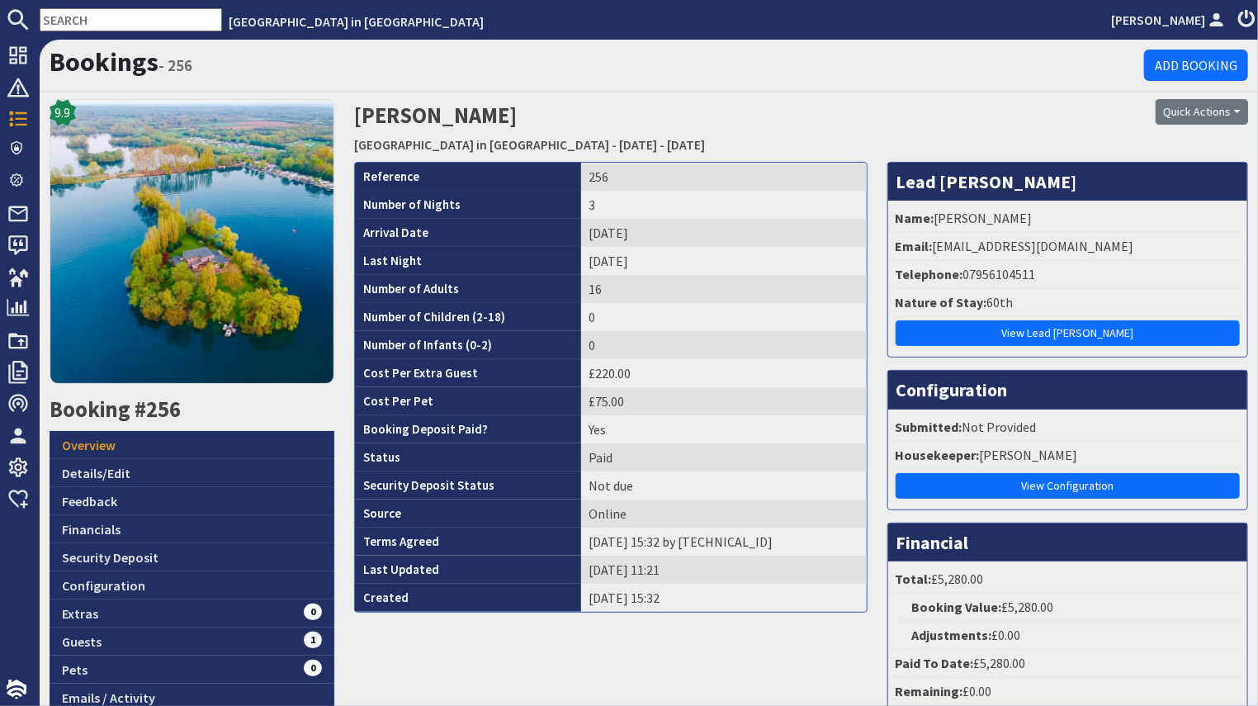
scroll to position [0, 0]
click at [77, 696] on link "Emails / Activity" at bounding box center [192, 697] width 285 height 28
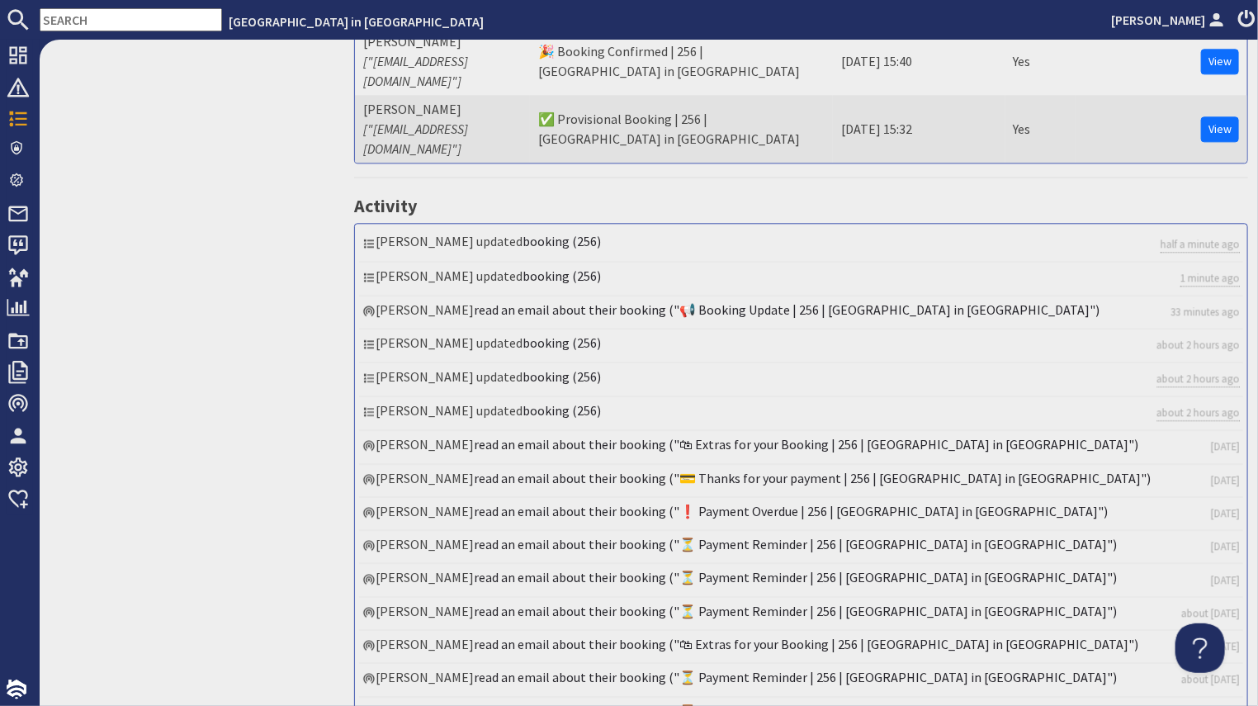
scroll to position [1884, 0]
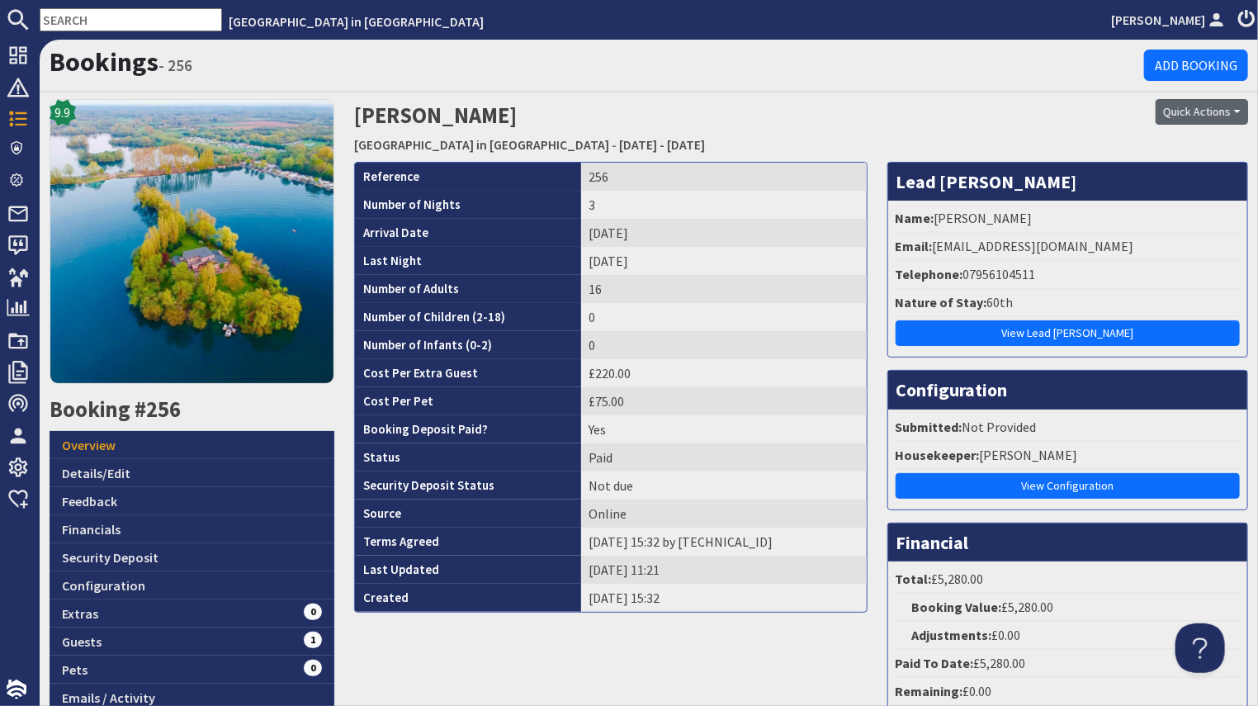
click at [1176, 111] on button "Quick Actions" at bounding box center [1202, 112] width 92 height 26
click at [1170, 147] on span "Send Booking Update" at bounding box center [1159, 146] width 121 height 17
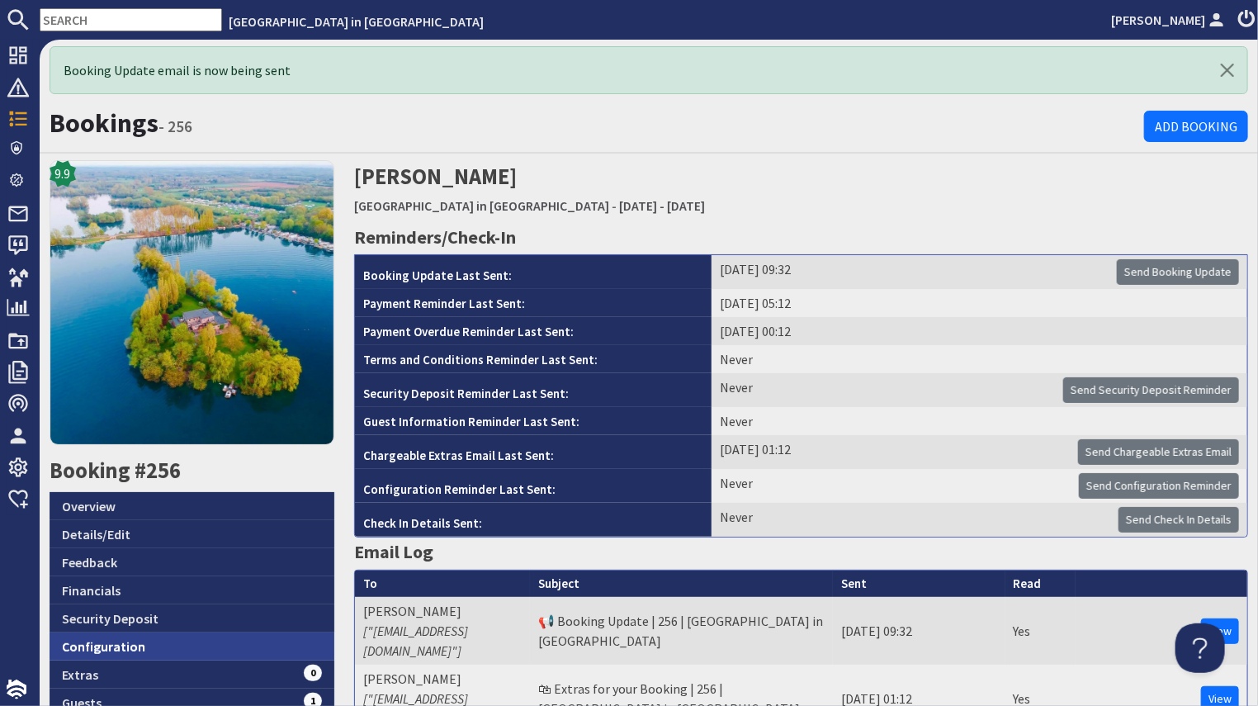
click at [134, 636] on link "Configuration" at bounding box center [192, 646] width 285 height 28
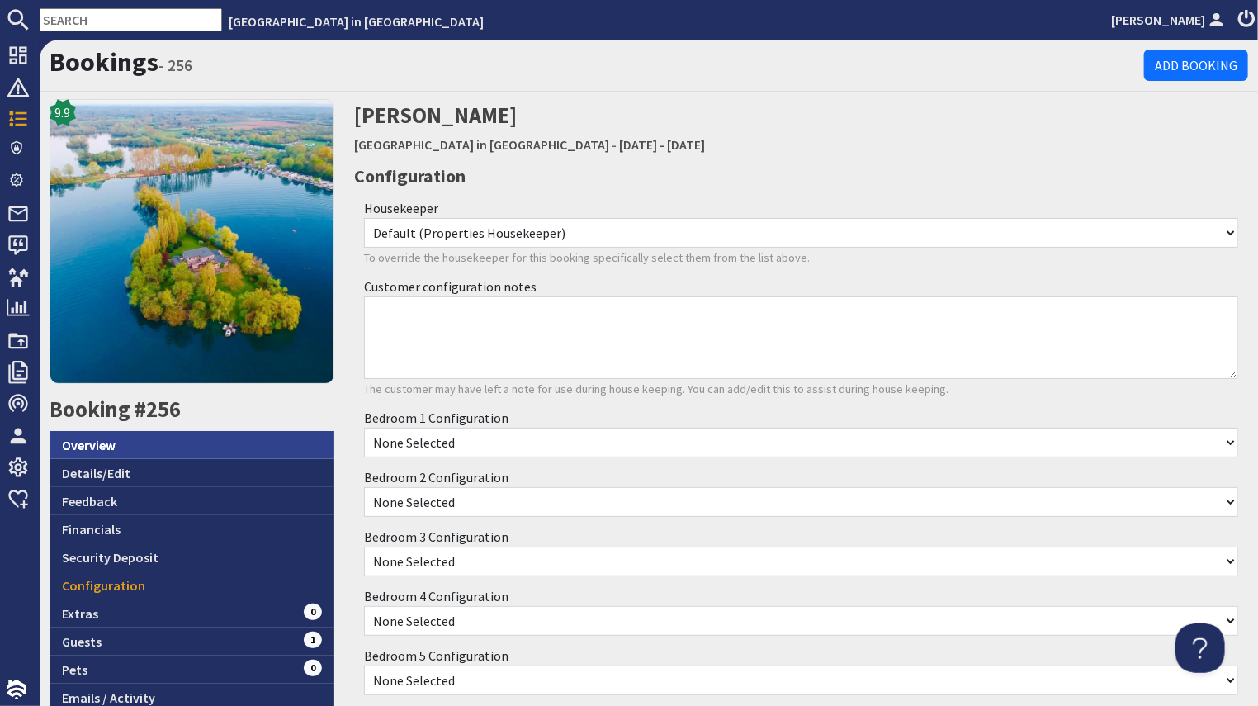
click at [100, 438] on link "Overview" at bounding box center [192, 445] width 285 height 28
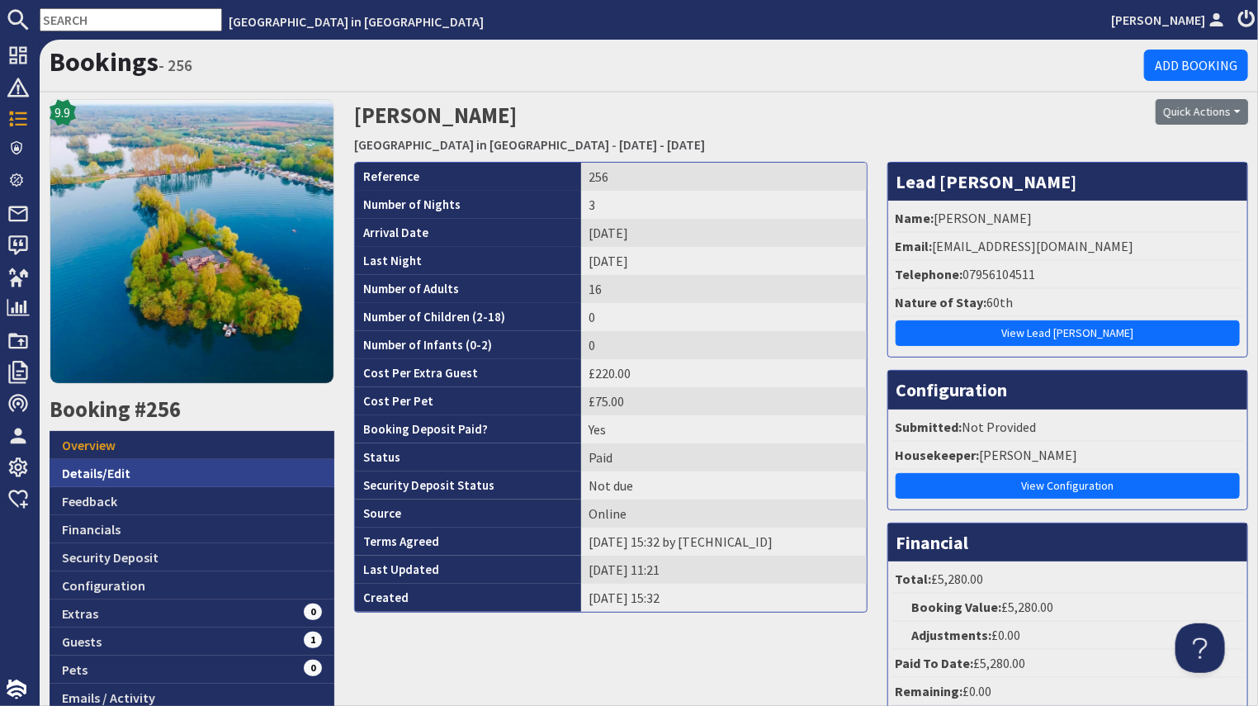
click at [89, 475] on link "Details/Edit" at bounding box center [192, 473] width 285 height 28
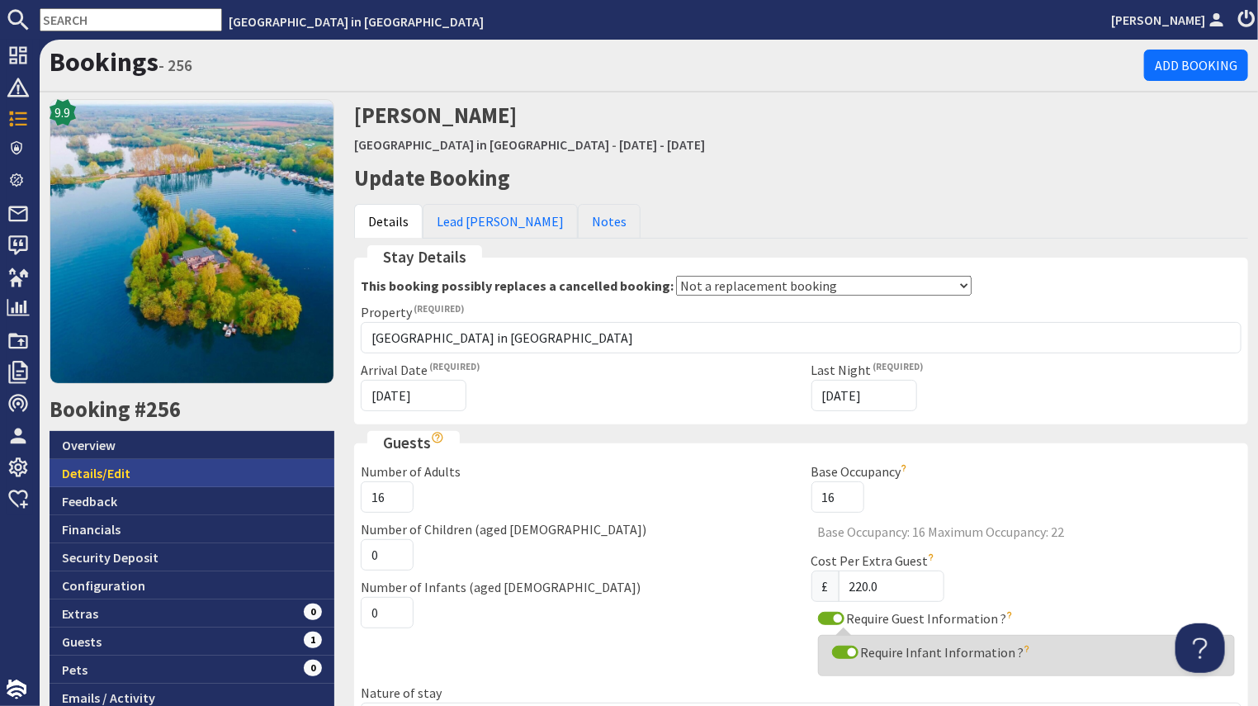
click at [121, 466] on link "Details/Edit" at bounding box center [192, 473] width 285 height 28
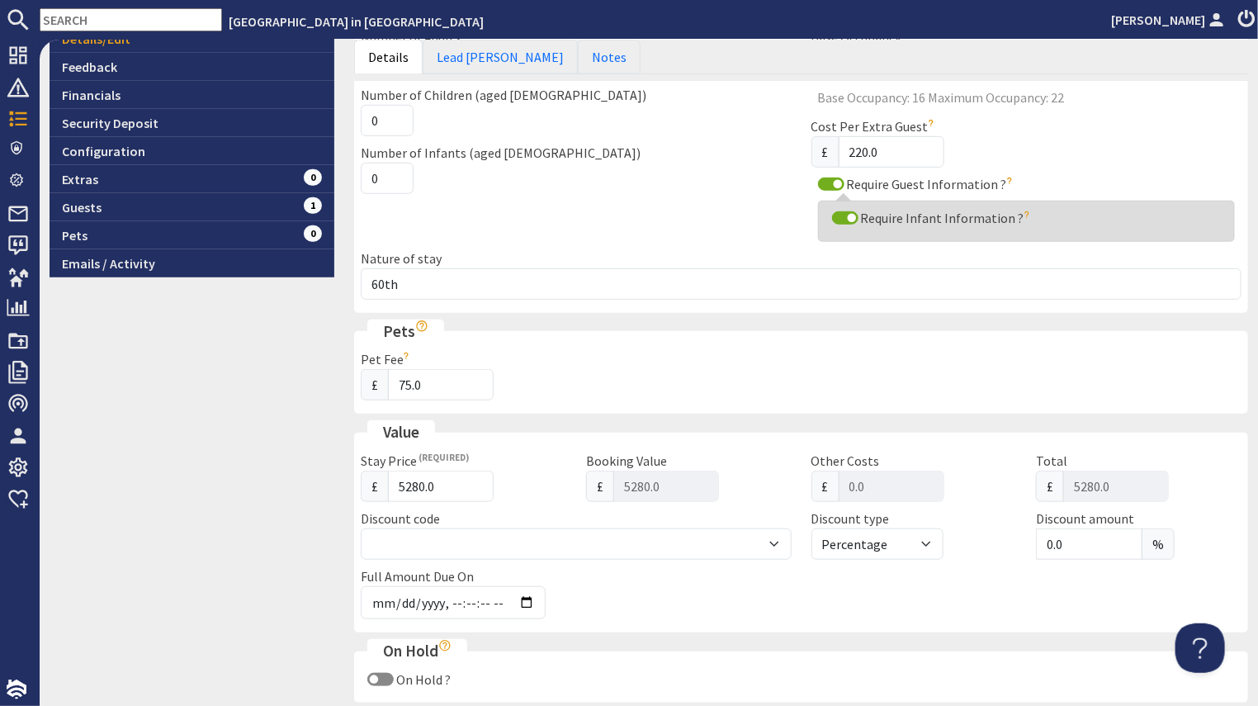
scroll to position [356, 0]
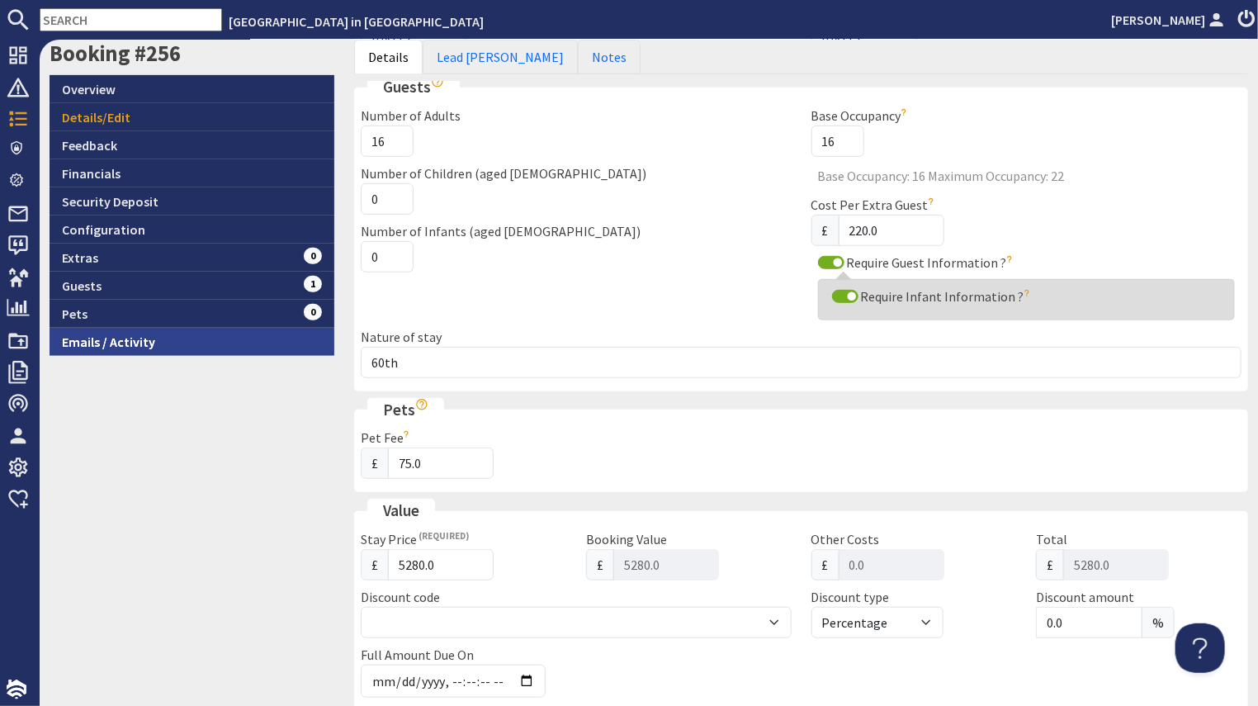
click at [112, 344] on link "Emails / Activity" at bounding box center [192, 342] width 285 height 28
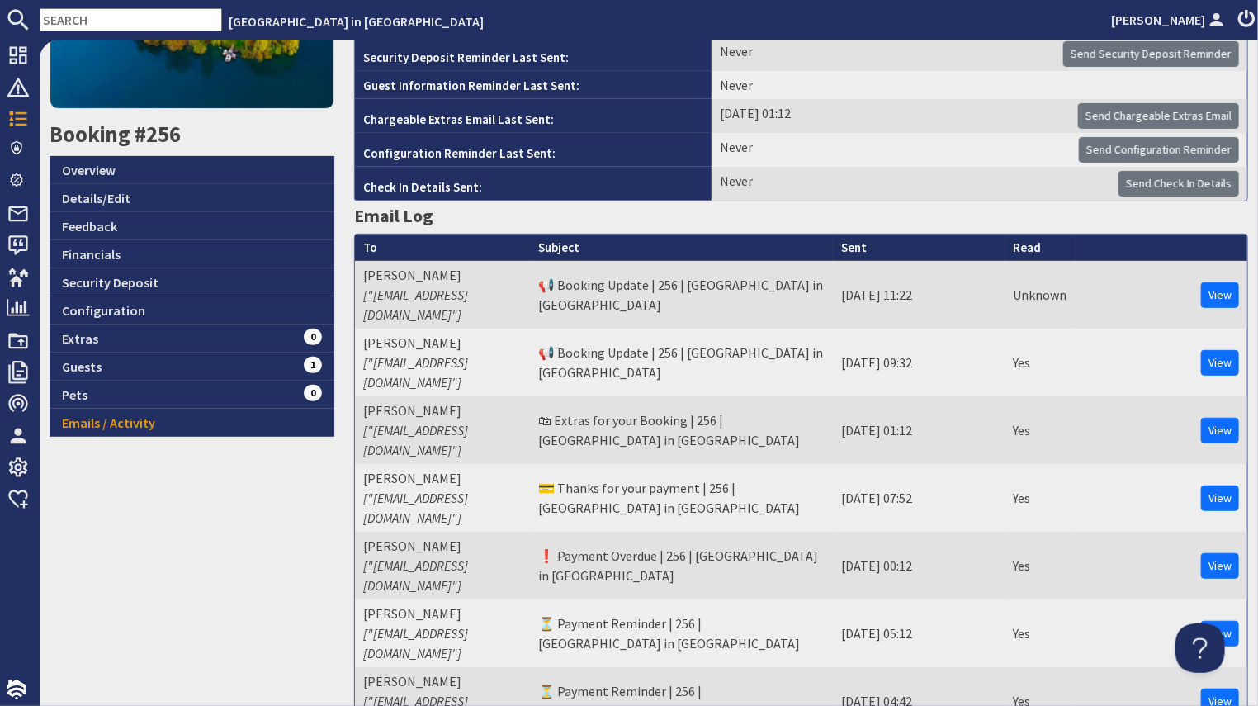
scroll to position [279, 0]
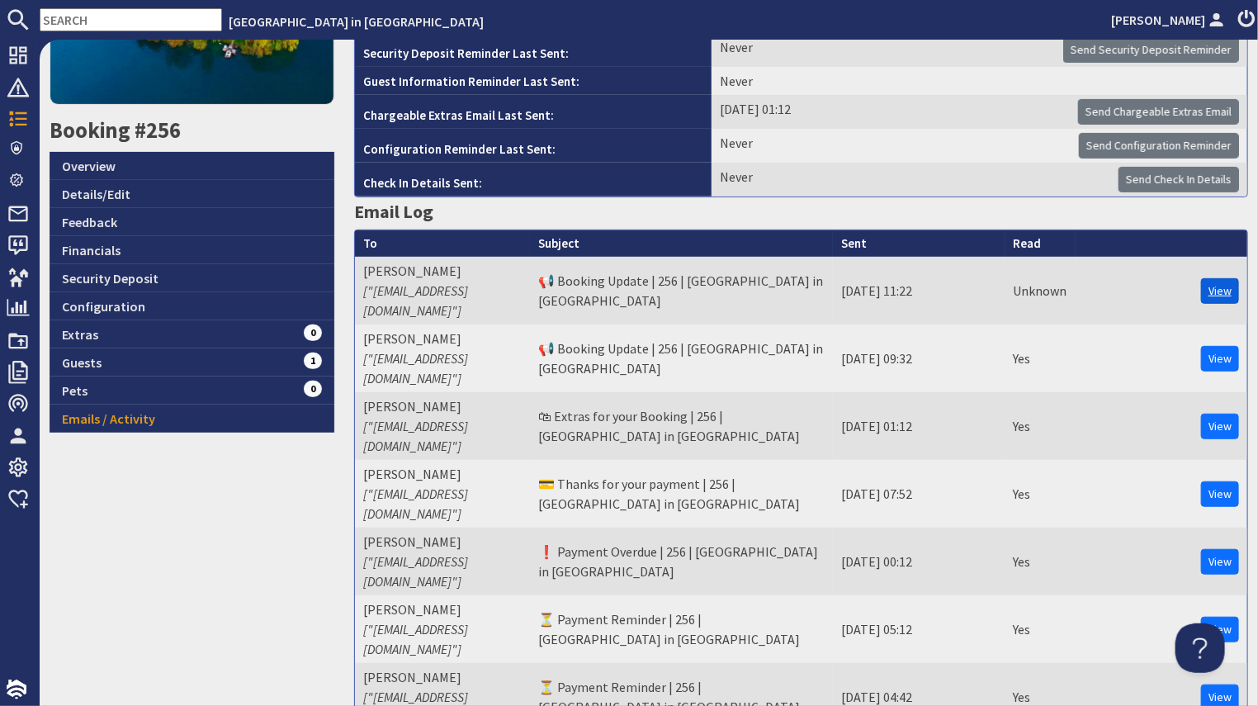
click at [1201, 283] on link "View" at bounding box center [1220, 291] width 38 height 26
